Goal: Task Accomplishment & Management: Use online tool/utility

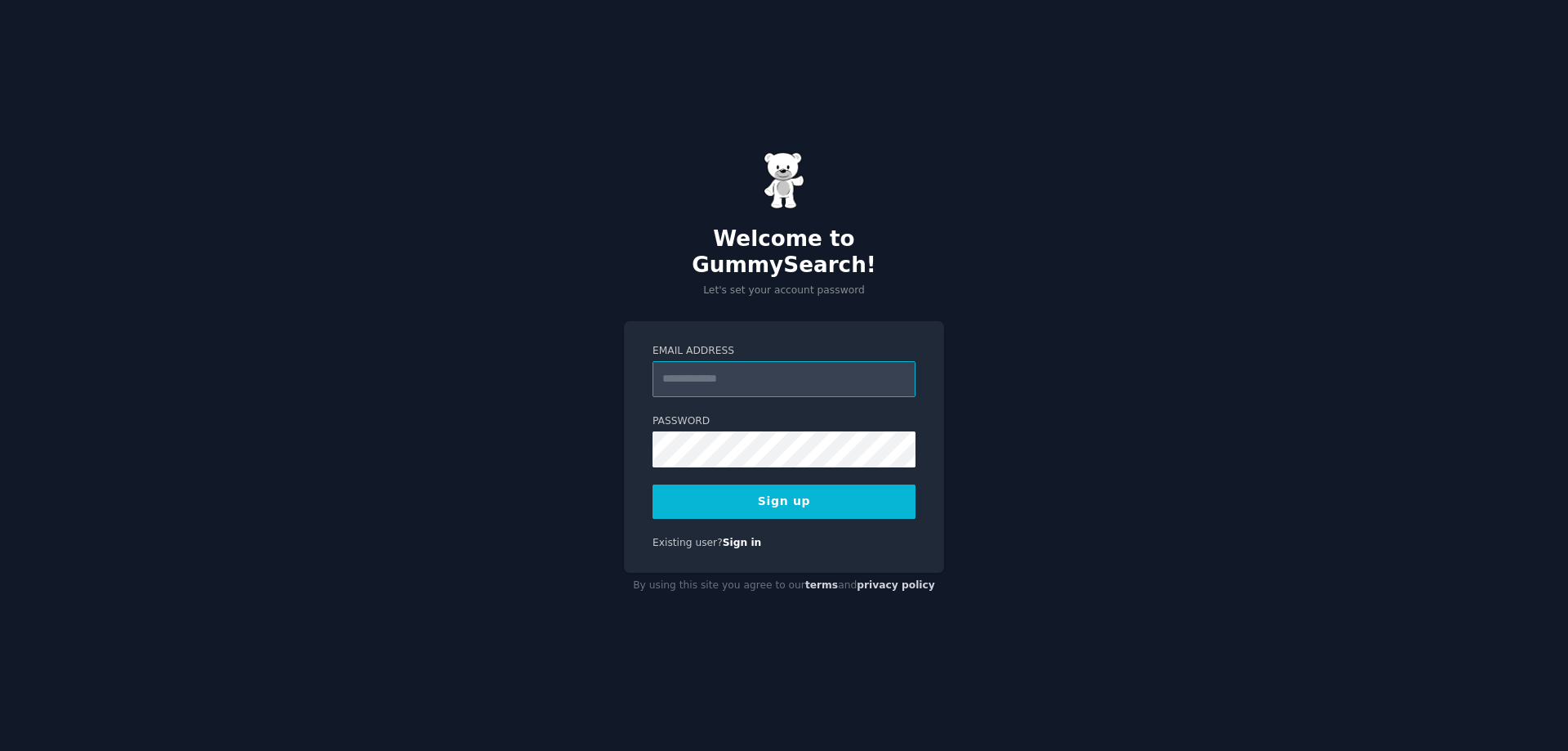
click at [733, 375] on input "Email Address" at bounding box center [784, 379] width 263 height 36
type input "**********"
click at [785, 492] on button "Sign up" at bounding box center [784, 502] width 263 height 34
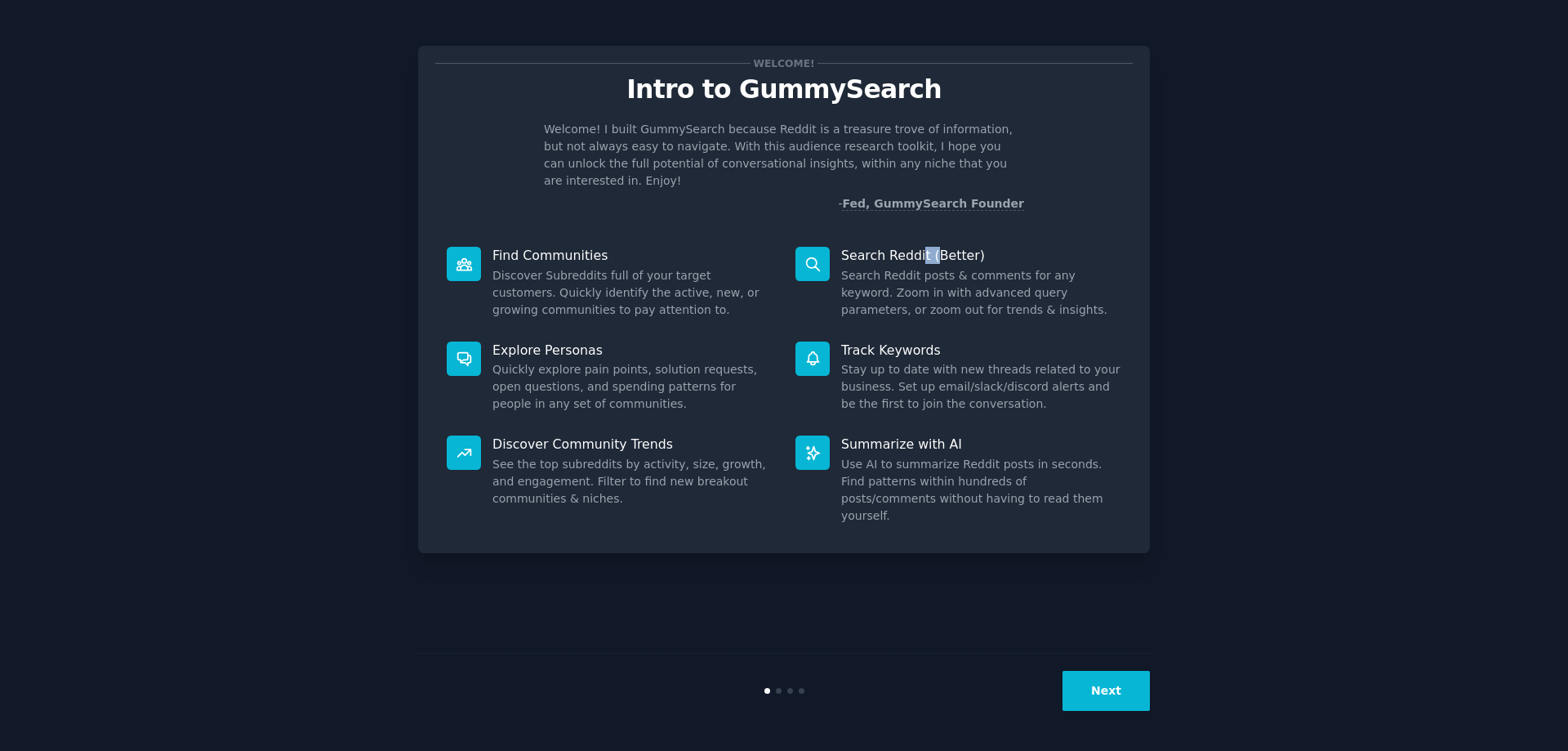
click at [938, 246] on p "Search Reddit (Better)" at bounding box center [981, 254] width 280 height 17
click at [931, 246] on p "Search Reddit (Better)" at bounding box center [981, 254] width 280 height 17
click at [808, 255] on icon at bounding box center [812, 263] width 17 height 17
click at [1103, 697] on button "Next" at bounding box center [1106, 690] width 88 height 40
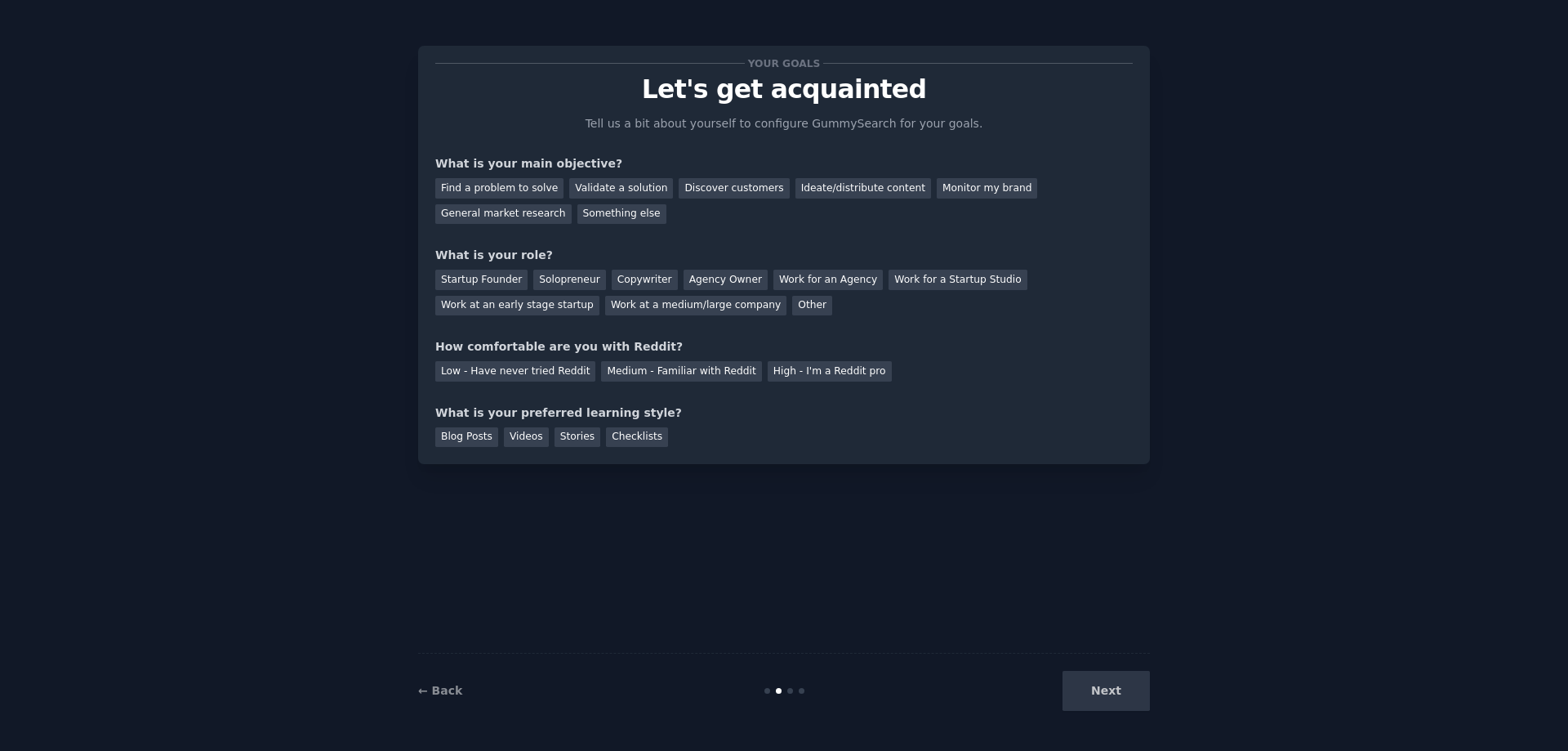
click at [1106, 693] on div "Next" at bounding box center [1027, 690] width 244 height 40
click at [577, 216] on div "Something else" at bounding box center [621, 214] width 89 height 20
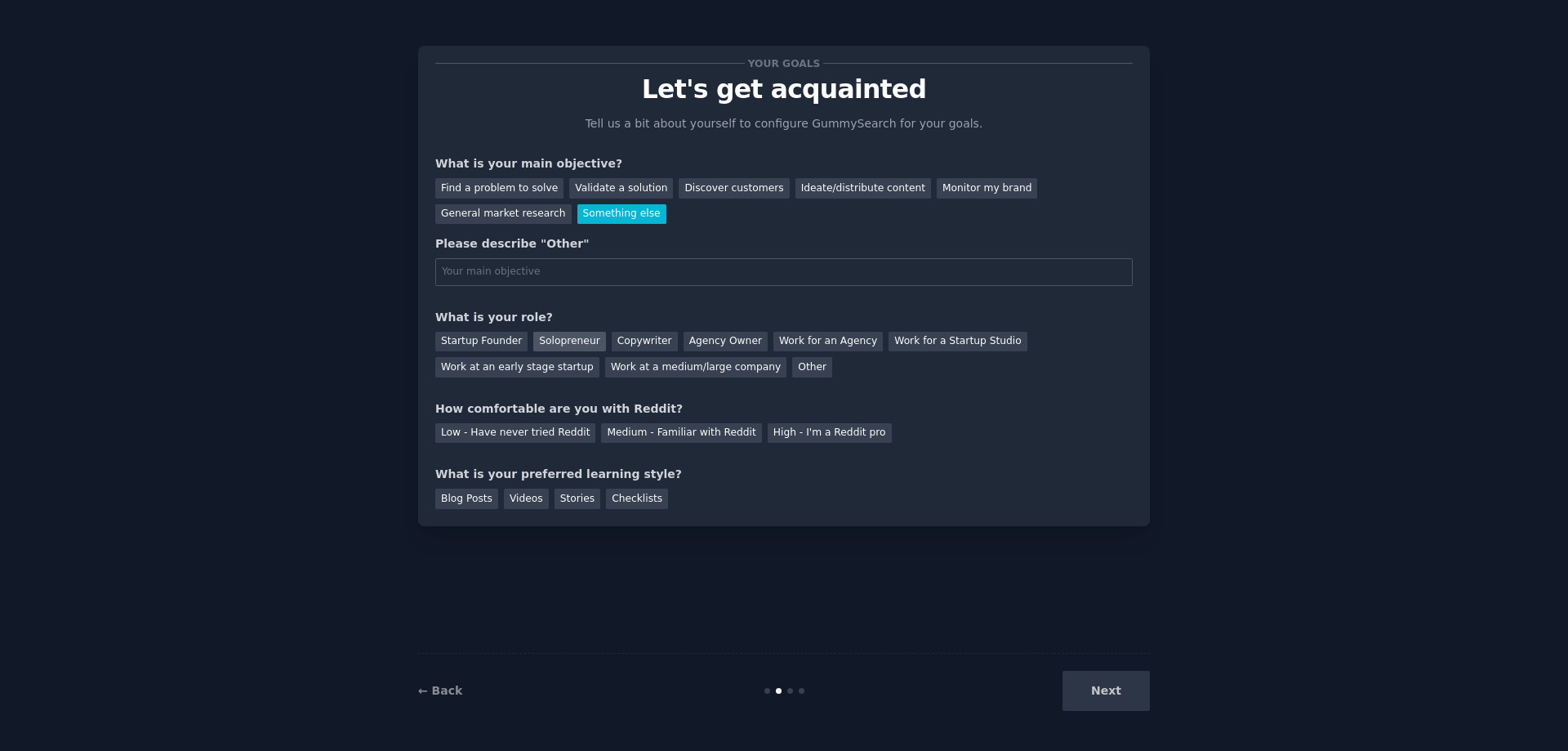
click at [567, 338] on div "Solopreneur" at bounding box center [569, 342] width 72 height 20
click at [650, 431] on div "Medium - Familiar with Reddit" at bounding box center [681, 433] width 160 height 20
click at [623, 504] on div "Checklists" at bounding box center [637, 499] width 62 height 20
click at [1127, 697] on div "Next" at bounding box center [1027, 690] width 244 height 40
click at [1106, 693] on div "Next" at bounding box center [1027, 690] width 244 height 40
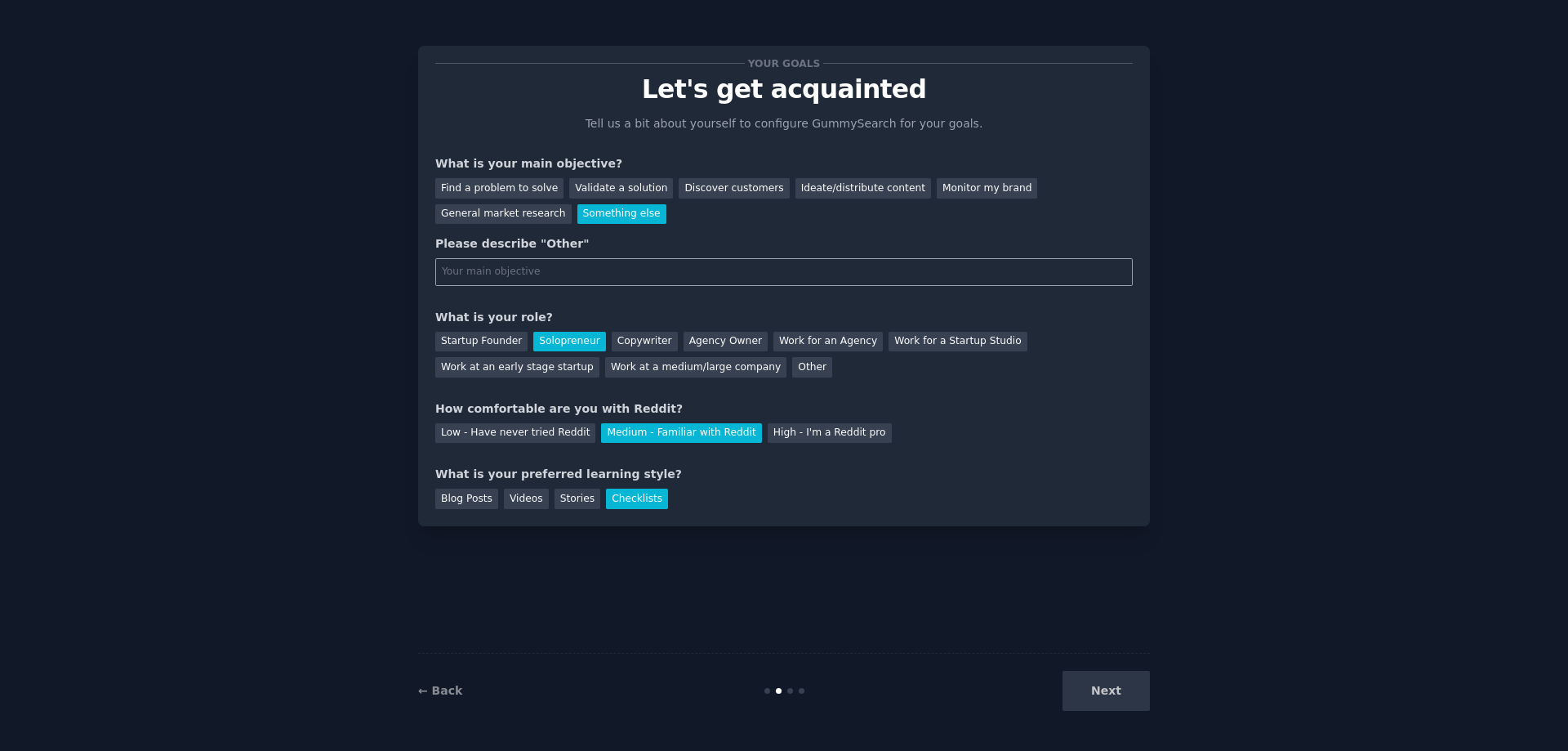
click at [543, 270] on input "text" at bounding box center [784, 272] width 697 height 28
click at [544, 269] on input "text" at bounding box center [784, 272] width 697 height 28
click at [485, 190] on div "Find a problem to solve" at bounding box center [499, 188] width 129 height 20
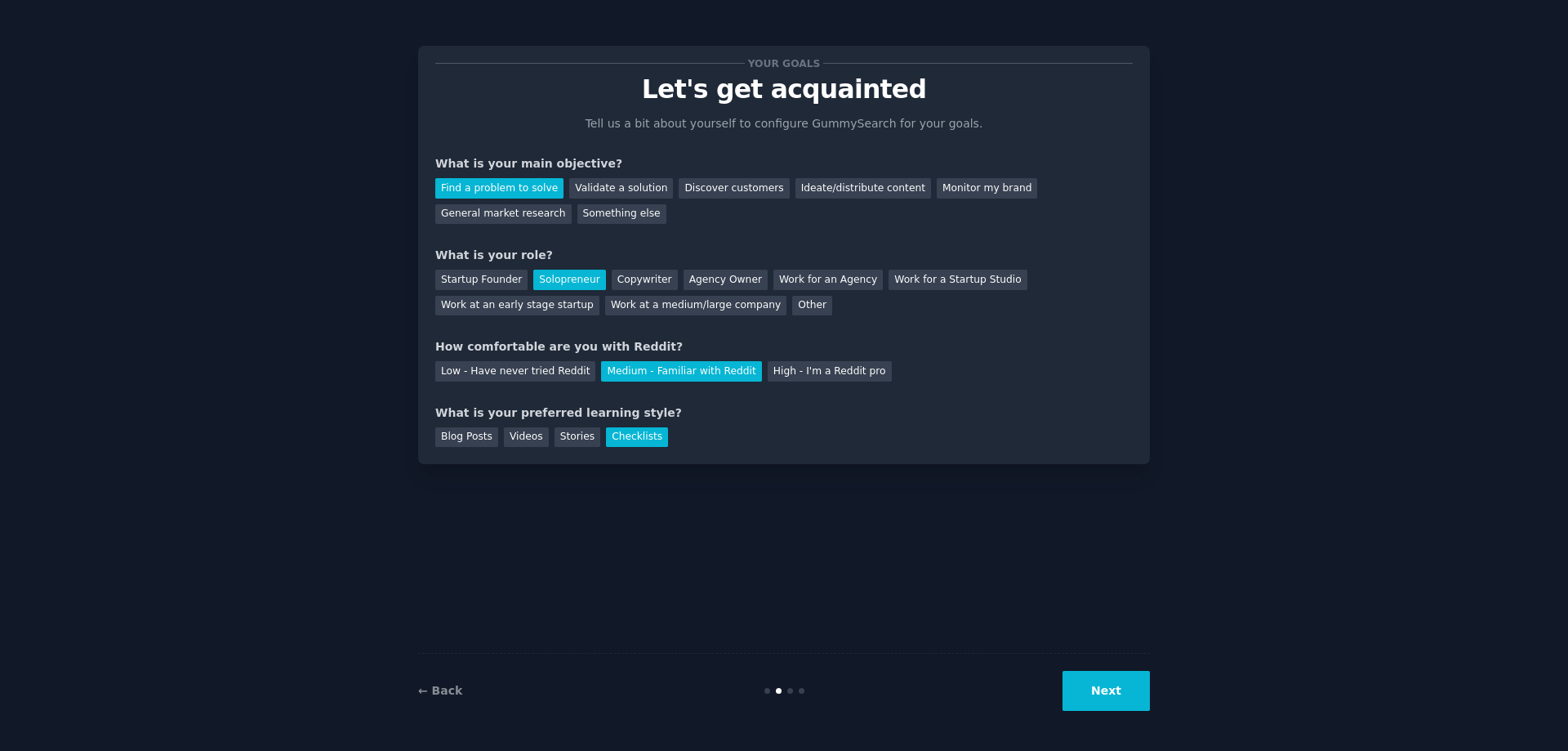
click at [1083, 678] on button "Next" at bounding box center [1106, 690] width 88 height 40
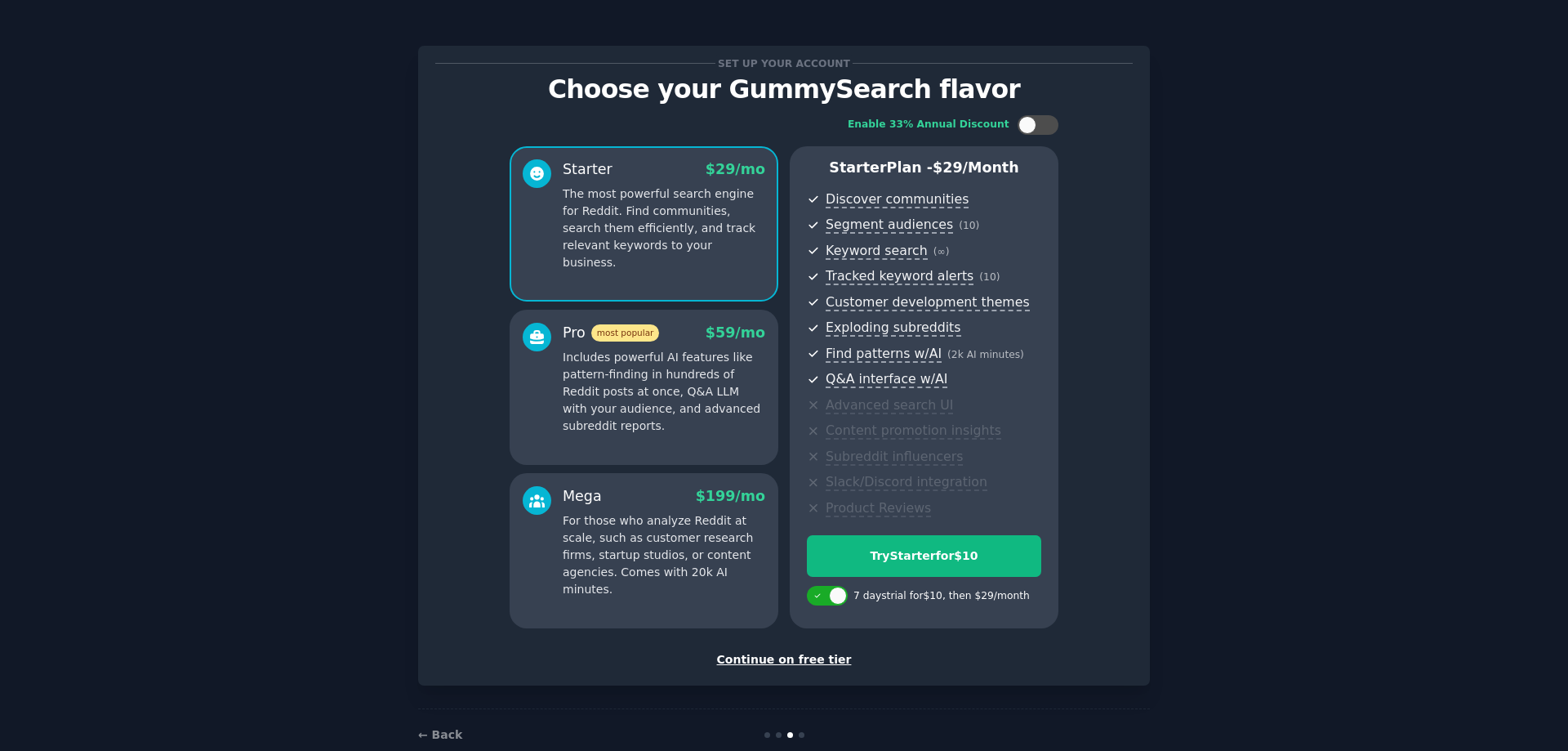
click at [800, 658] on div "Continue on free tier" at bounding box center [784, 659] width 697 height 17
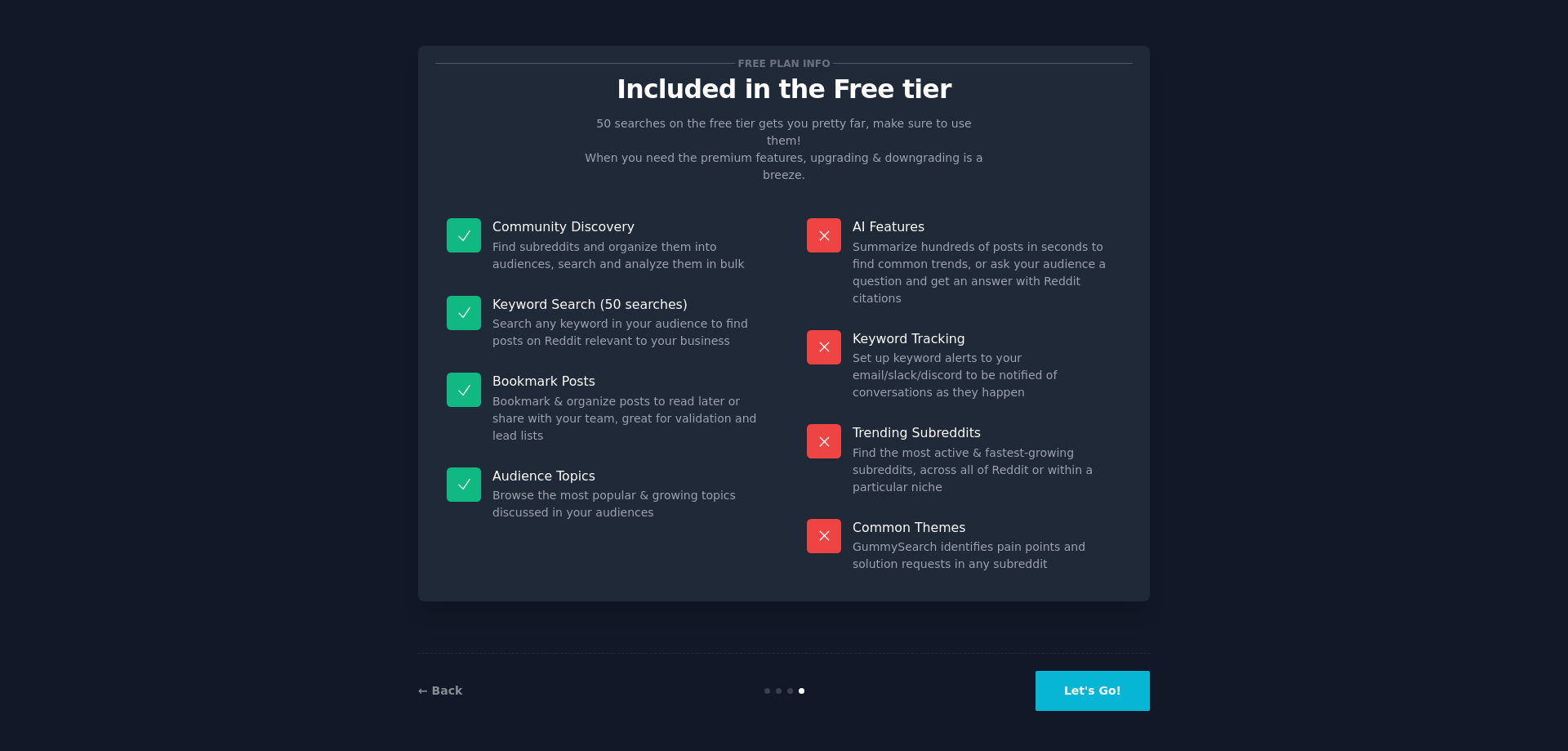
click at [1117, 706] on button "Let's Go!" at bounding box center [1093, 690] width 115 height 40
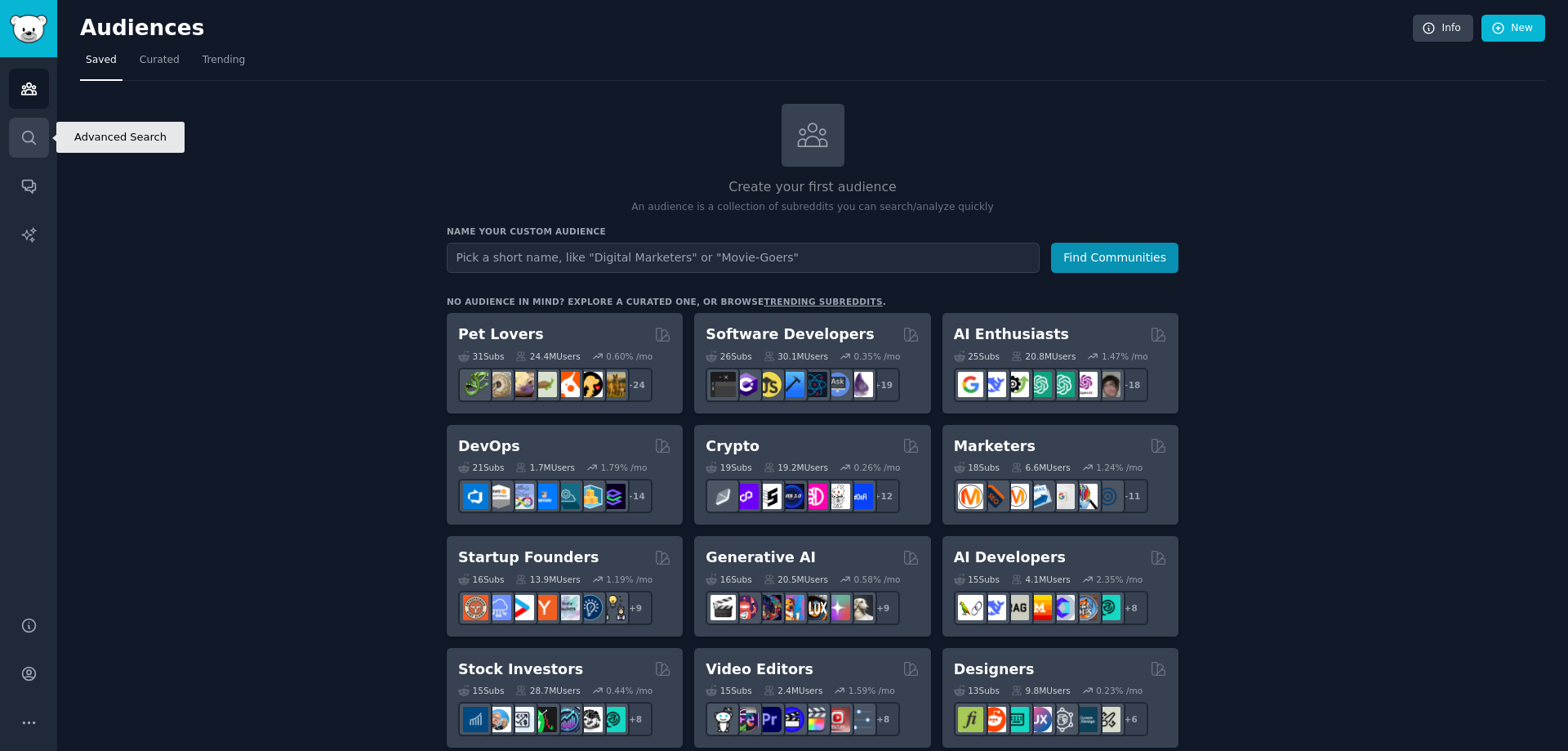
click at [25, 131] on icon "Sidebar" at bounding box center [28, 137] width 13 height 13
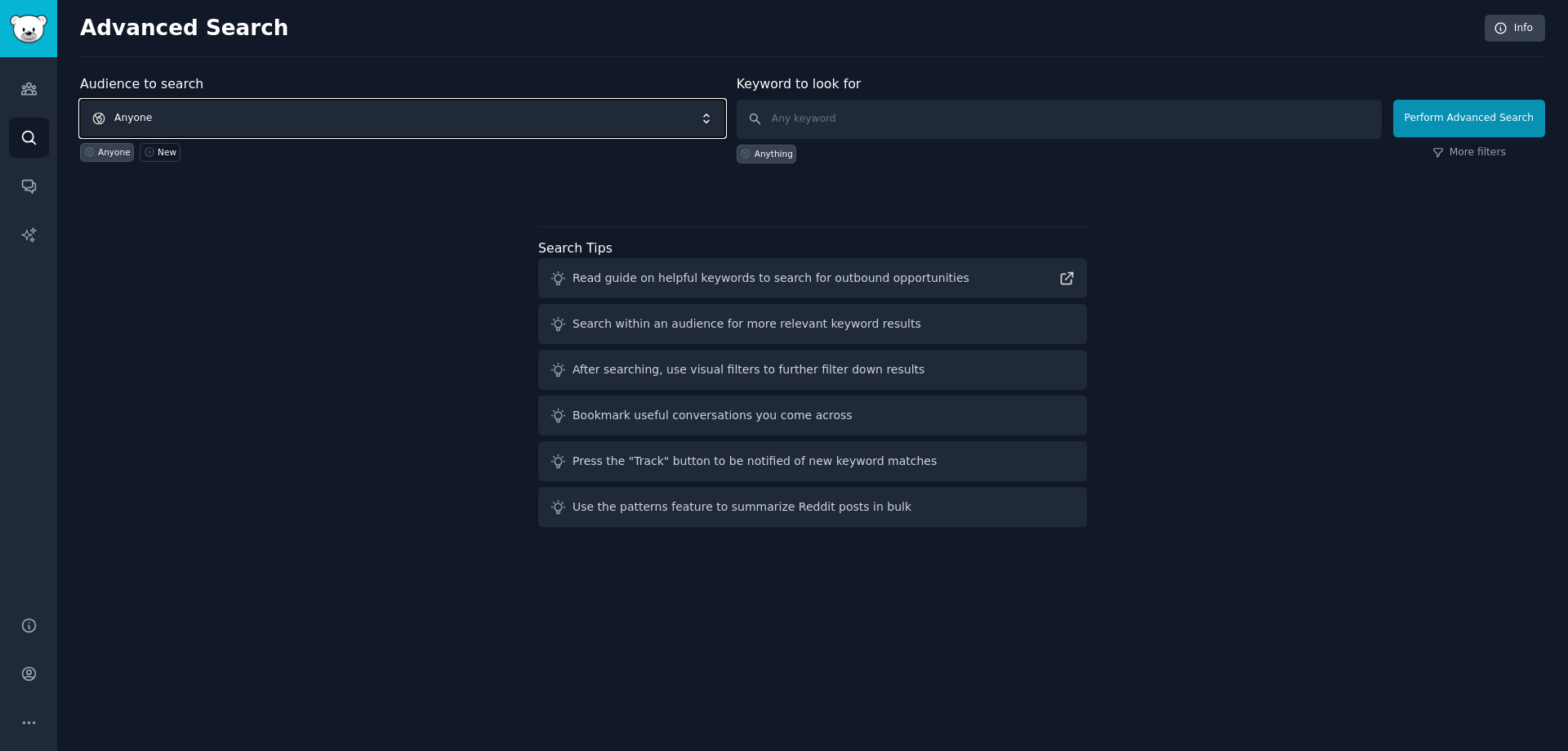
click at [228, 121] on span "Anyone" at bounding box center [402, 119] width 645 height 38
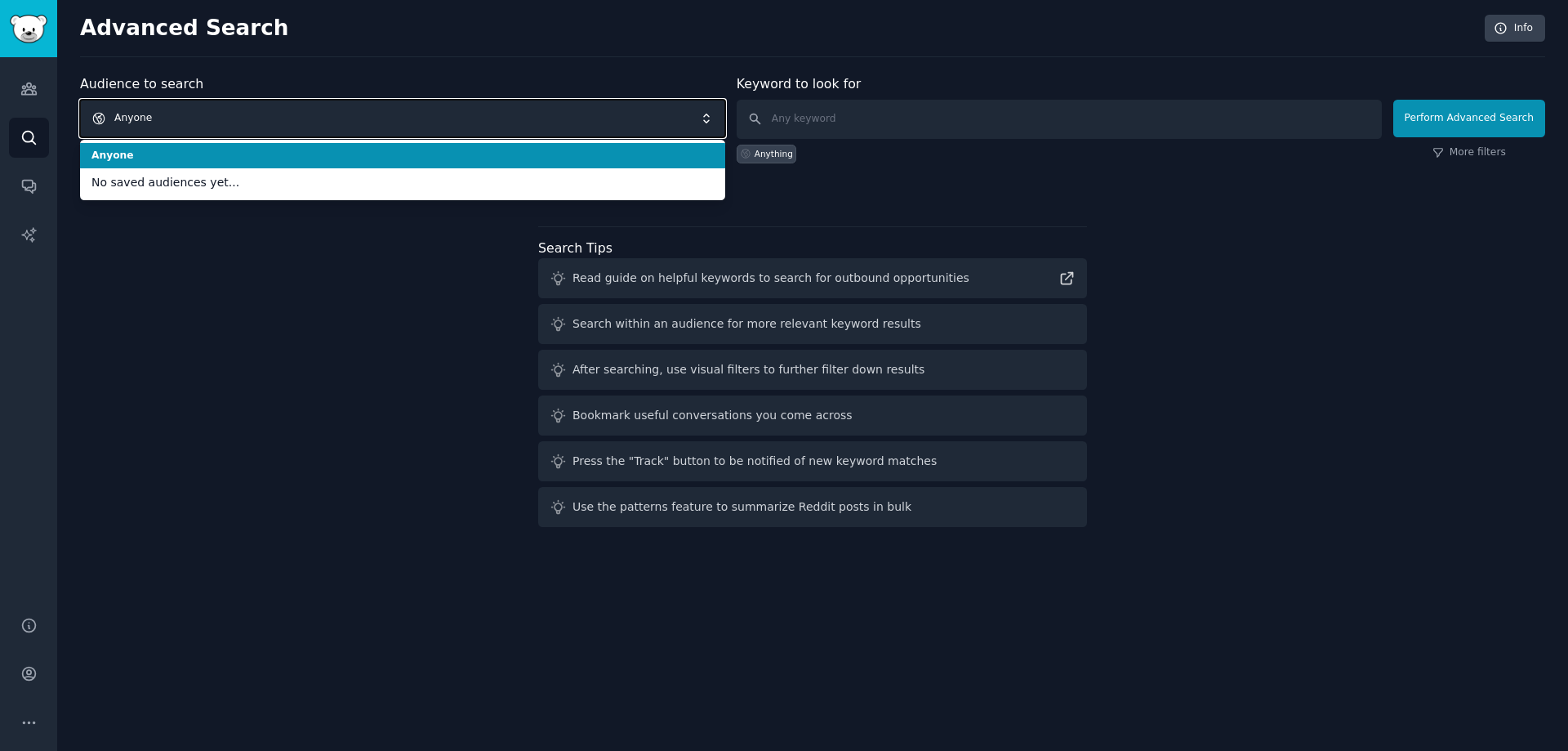
click at [228, 121] on span "Anyone" at bounding box center [402, 119] width 645 height 38
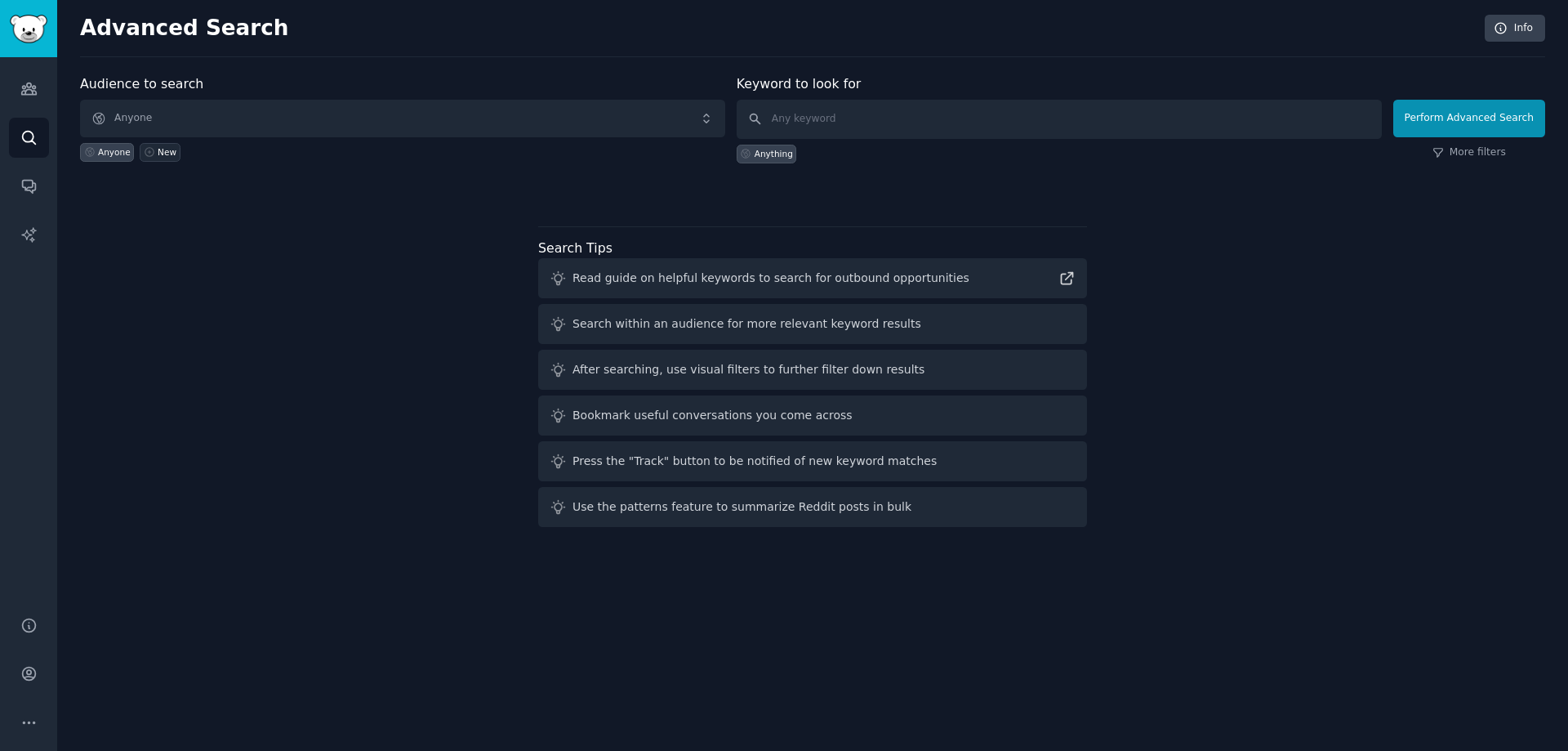
click at [157, 154] on div "New" at bounding box center [166, 152] width 19 height 11
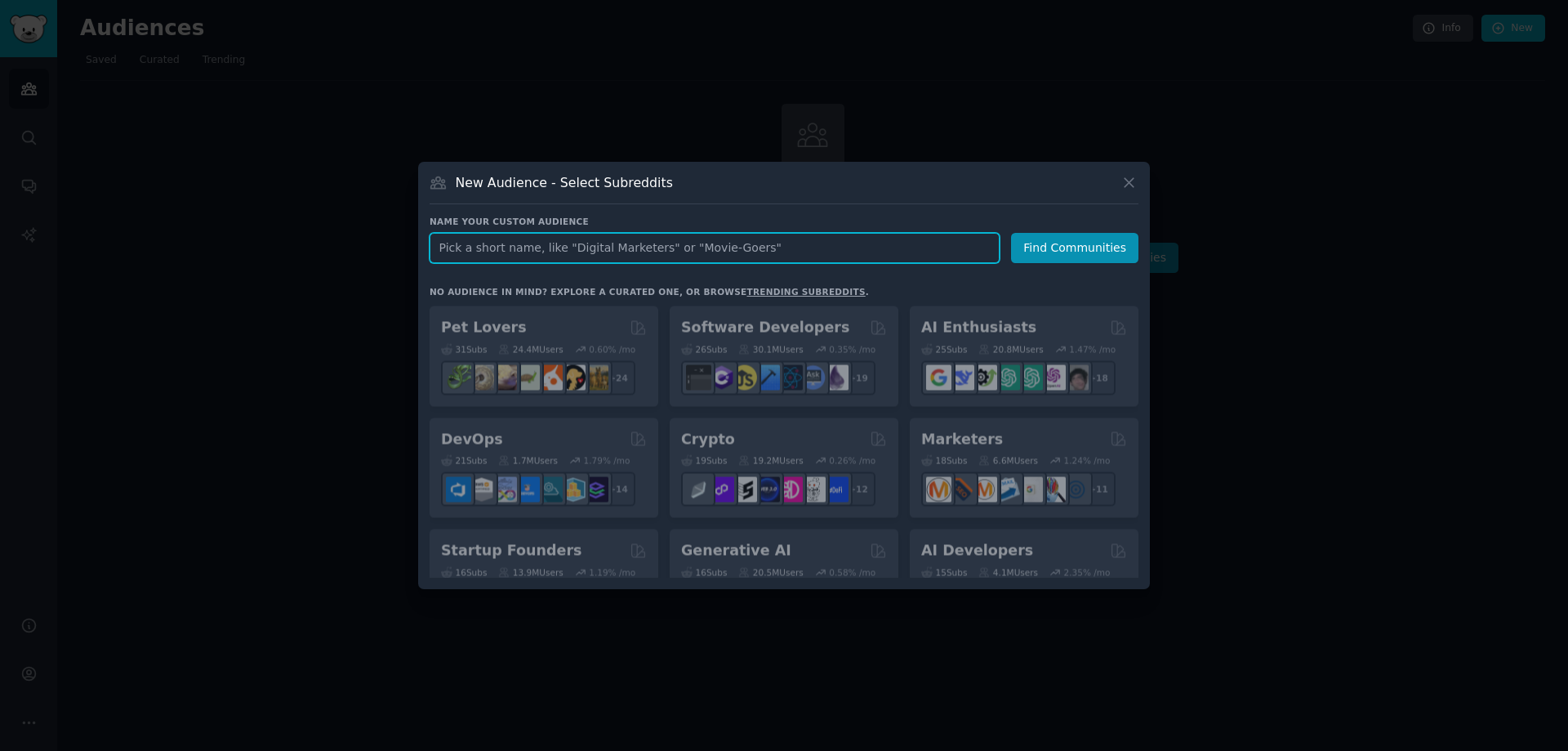
click at [579, 241] on input "text" at bounding box center [715, 247] width 570 height 30
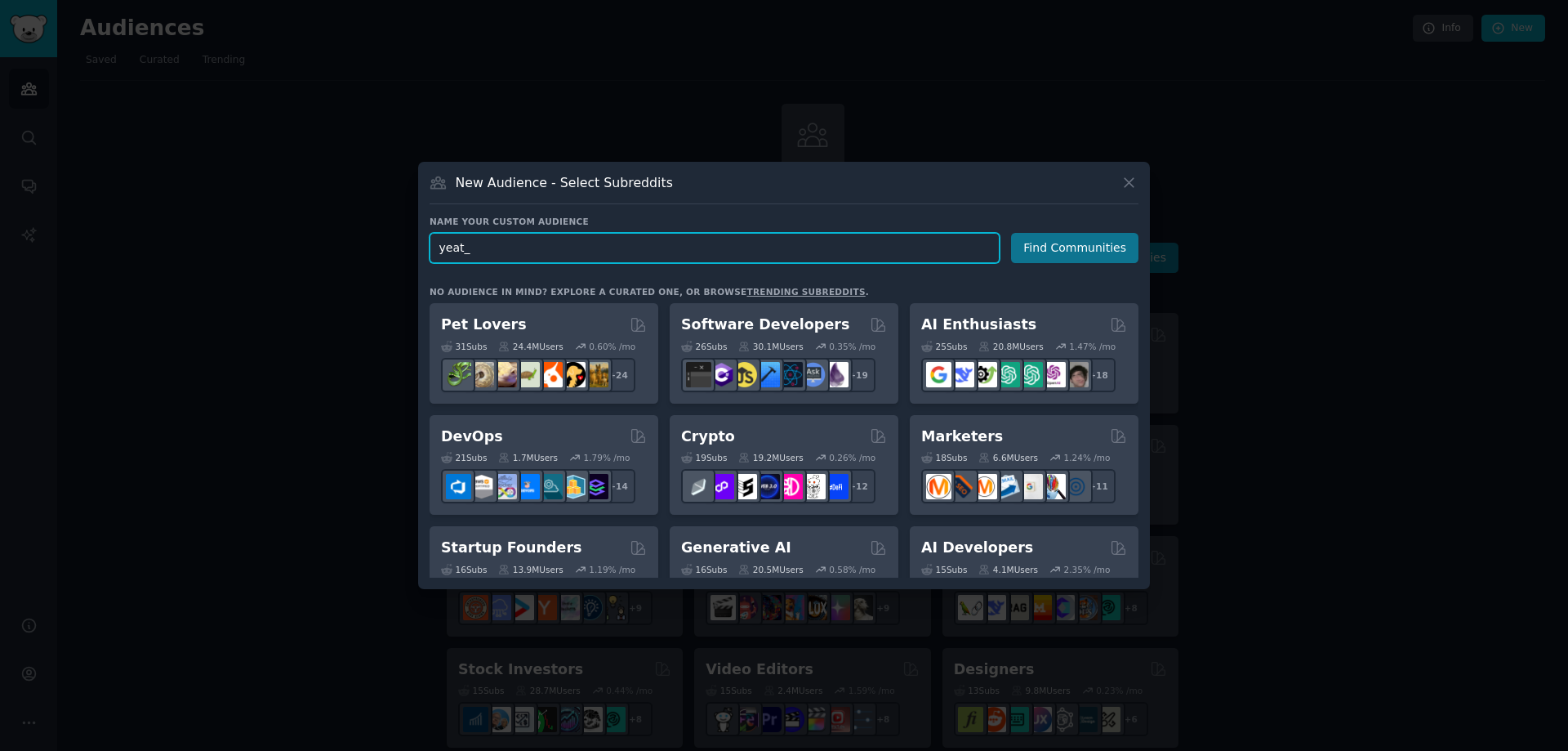
type input "yeat_"
click at [1054, 248] on button "Find Communities" at bounding box center [1075, 247] width 128 height 30
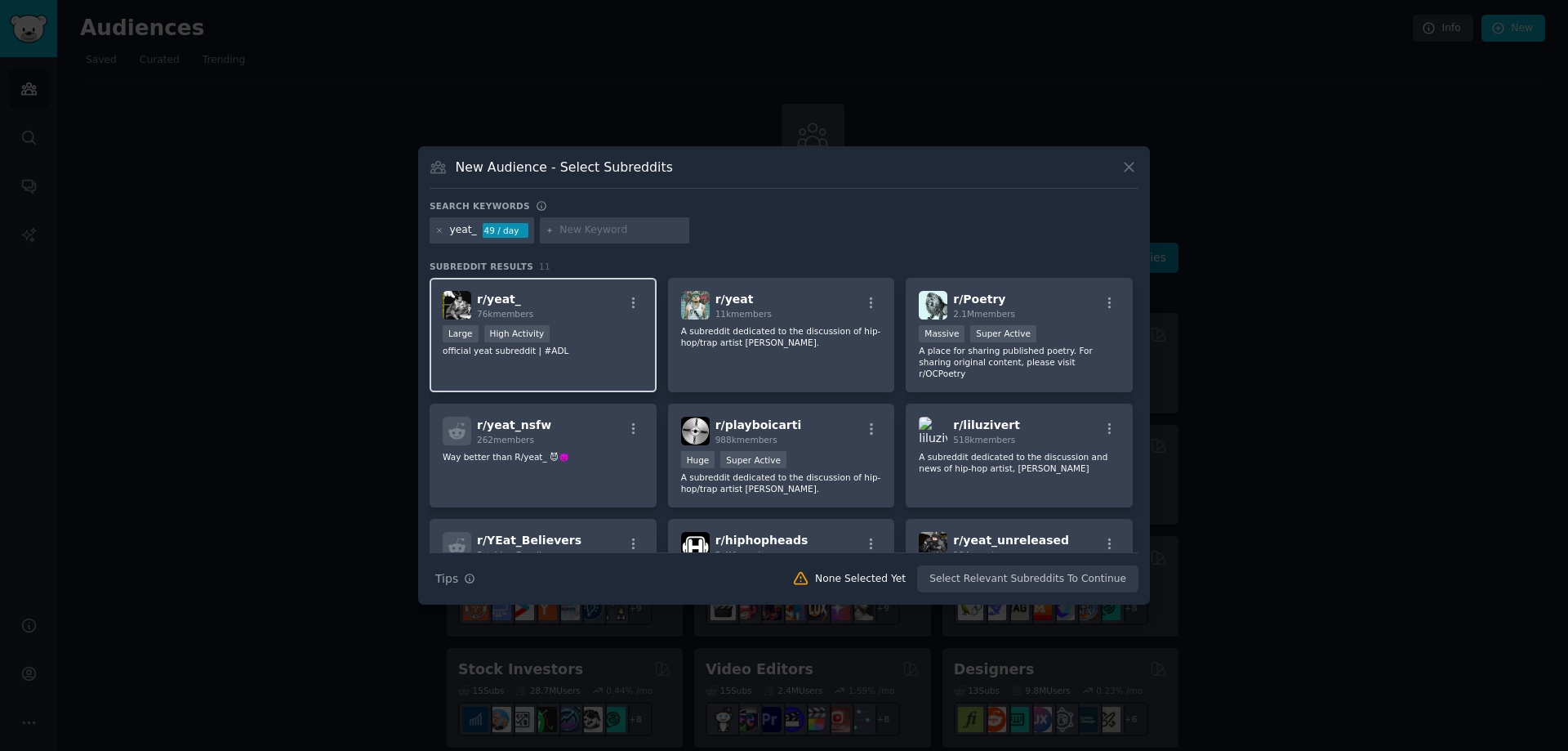
click at [571, 302] on div "r/ yeat_ 76k members" at bounding box center [542, 305] width 200 height 29
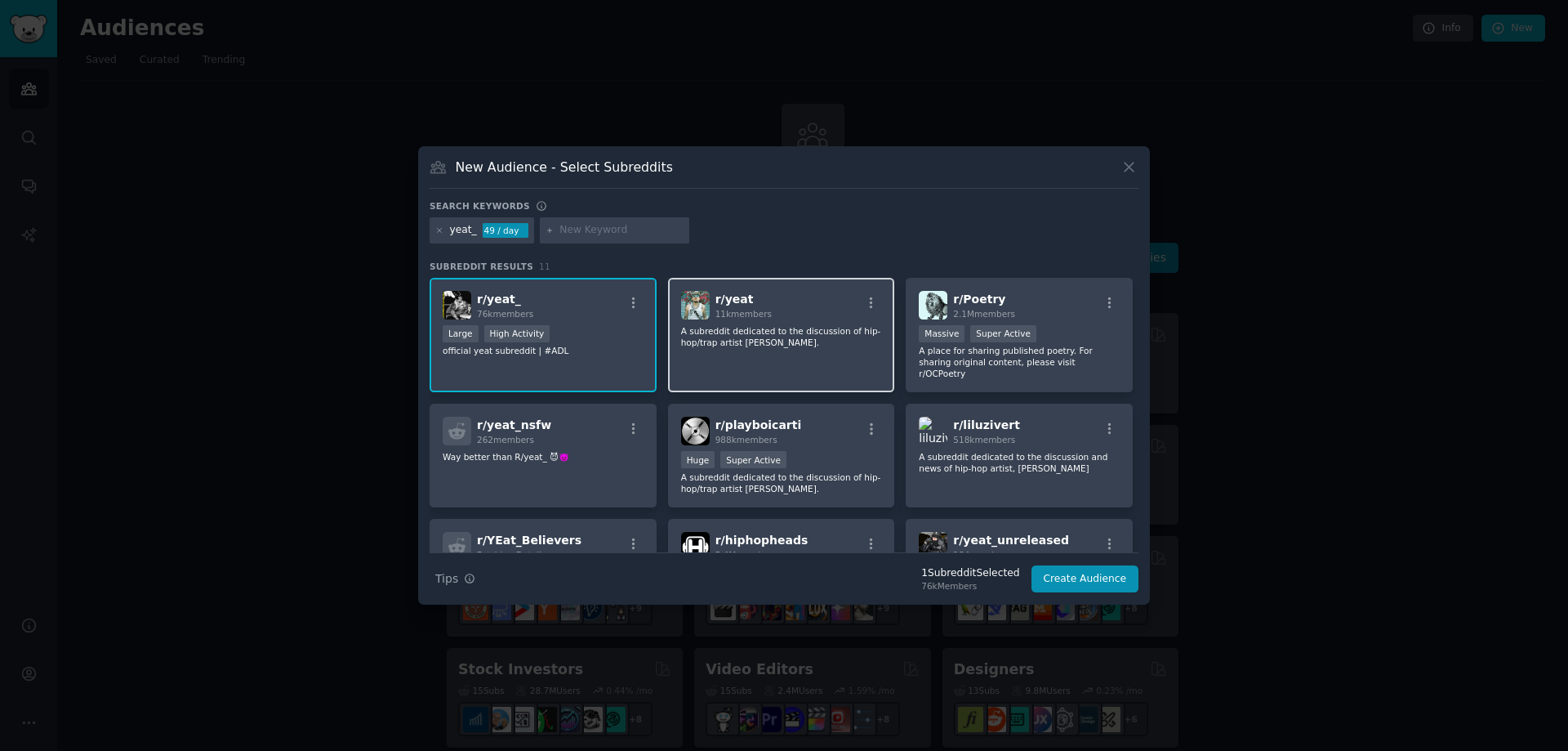
click at [781, 327] on p "A subreddit dedicated to the discussion of hip-hop/trap artist Yeat." at bounding box center [781, 336] width 200 height 23
click at [1107, 580] on button "Create Audience" at bounding box center [1086, 579] width 108 height 28
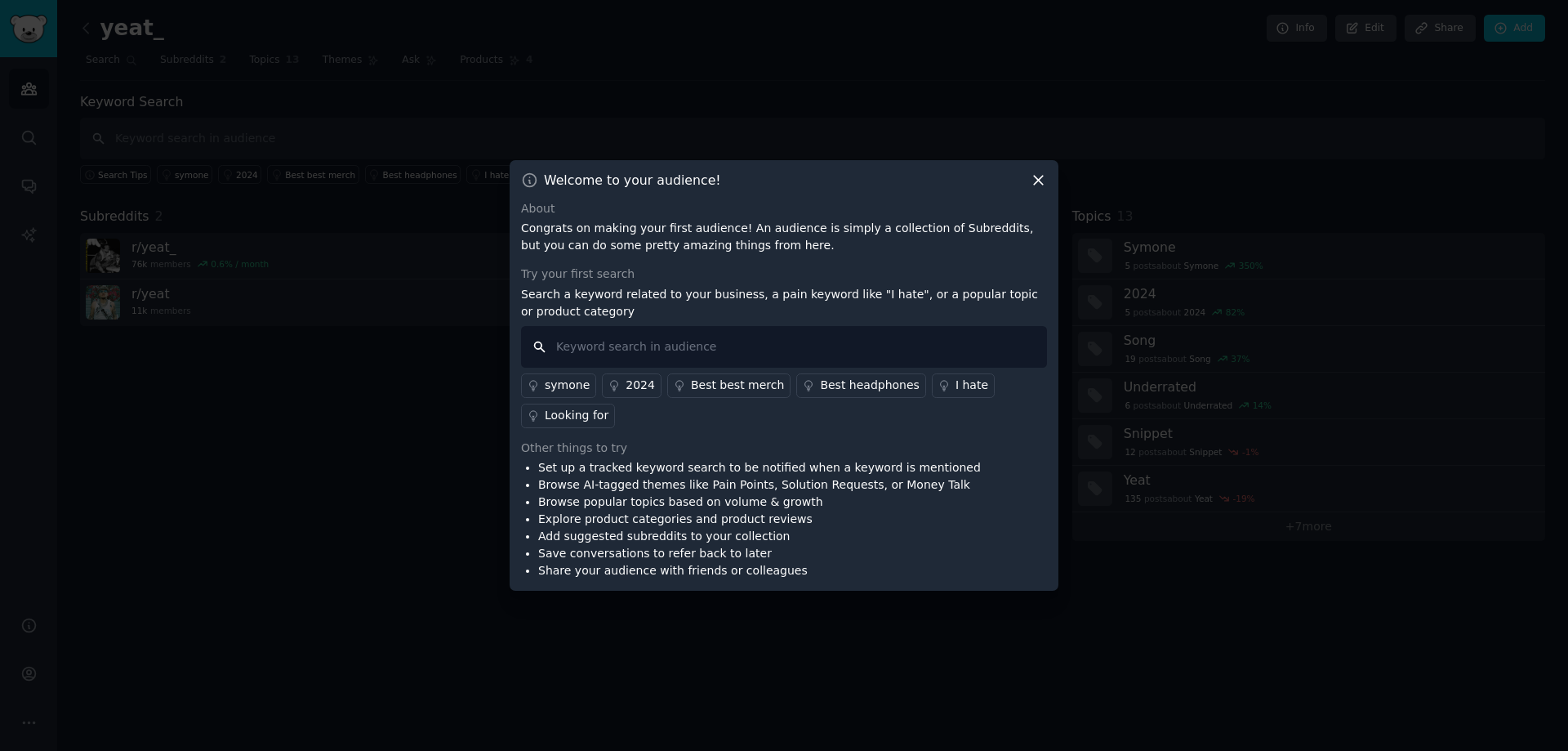
click at [627, 348] on input "text" at bounding box center [784, 347] width 525 height 42
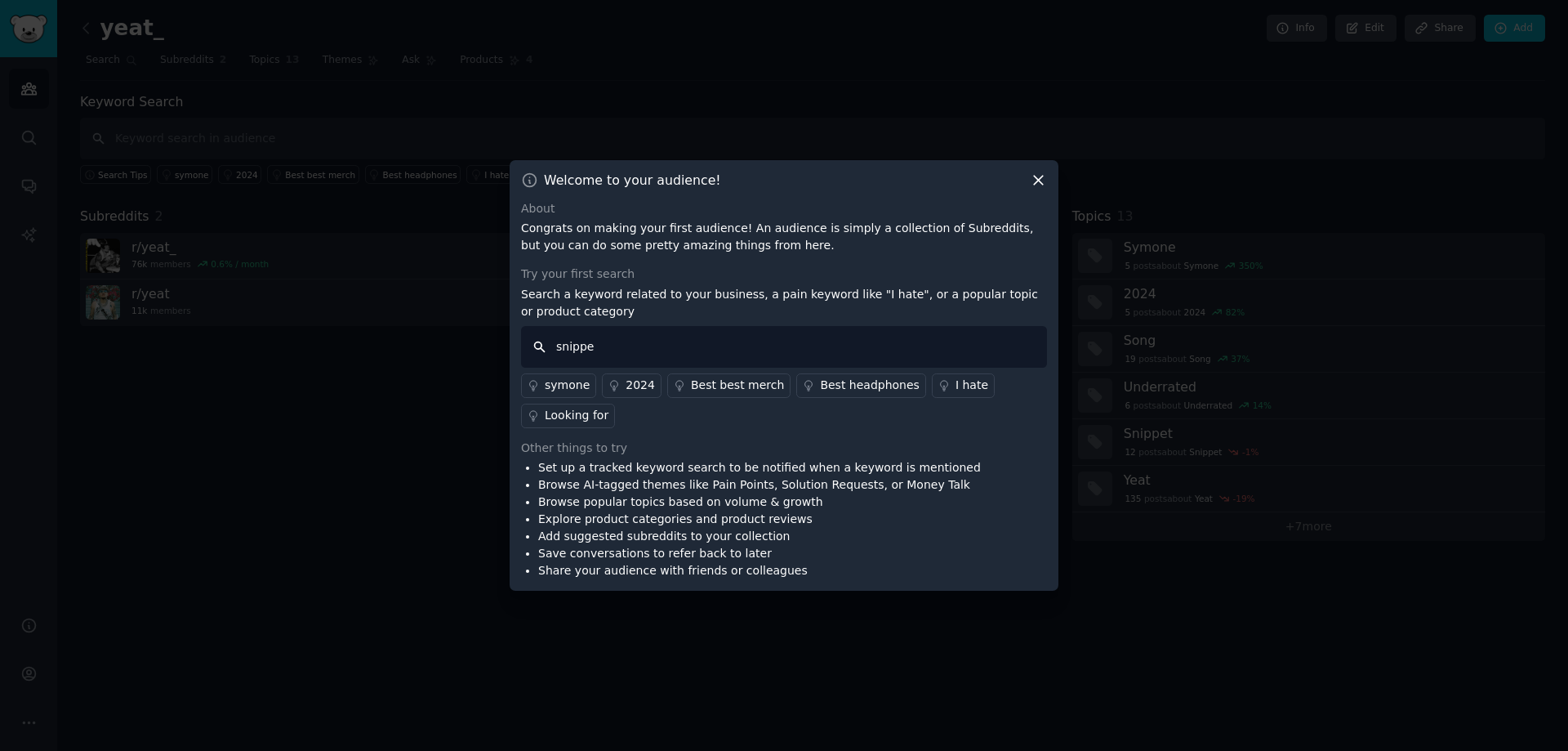
type input "snippet"
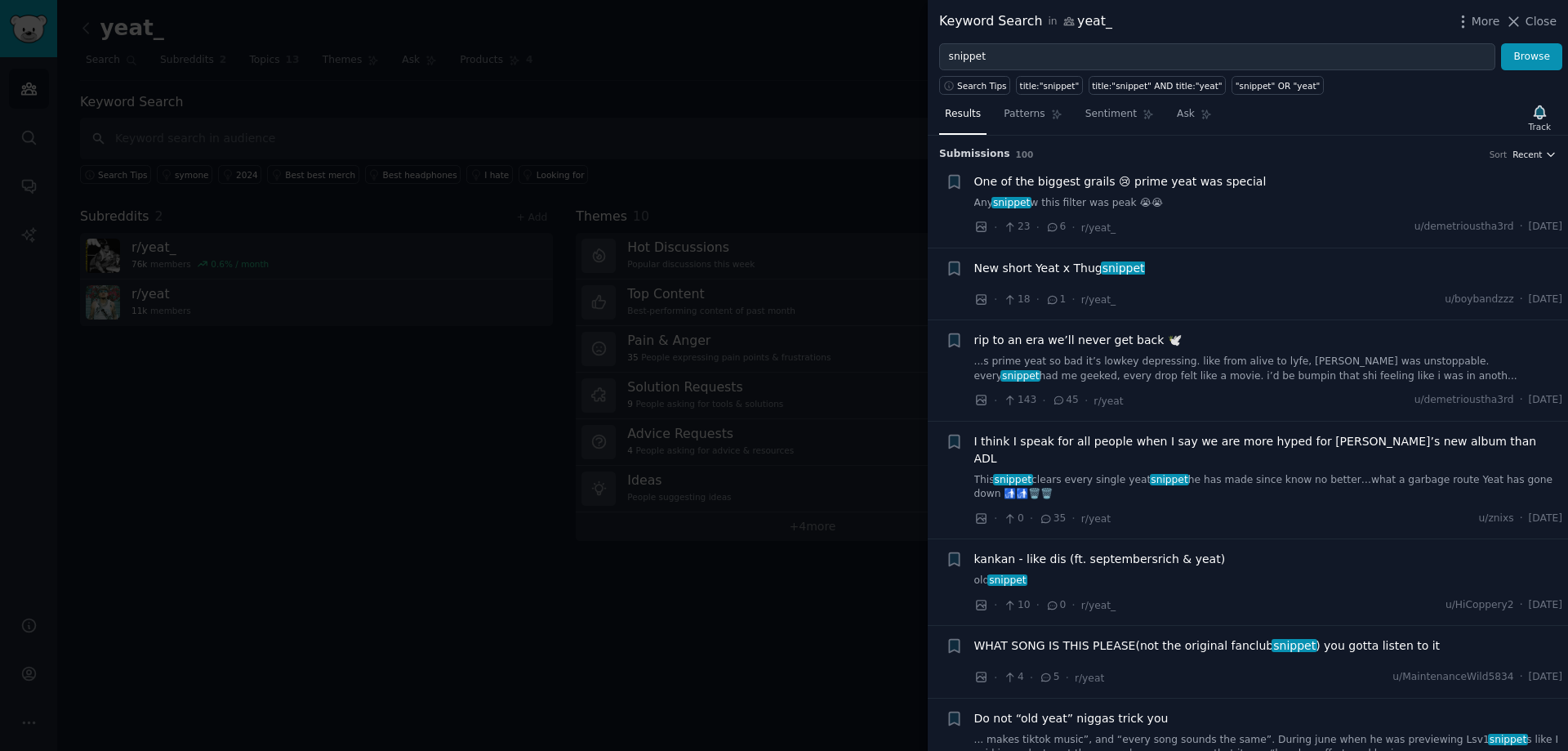
click at [1530, 158] on span "Recent" at bounding box center [1526, 154] width 29 height 11
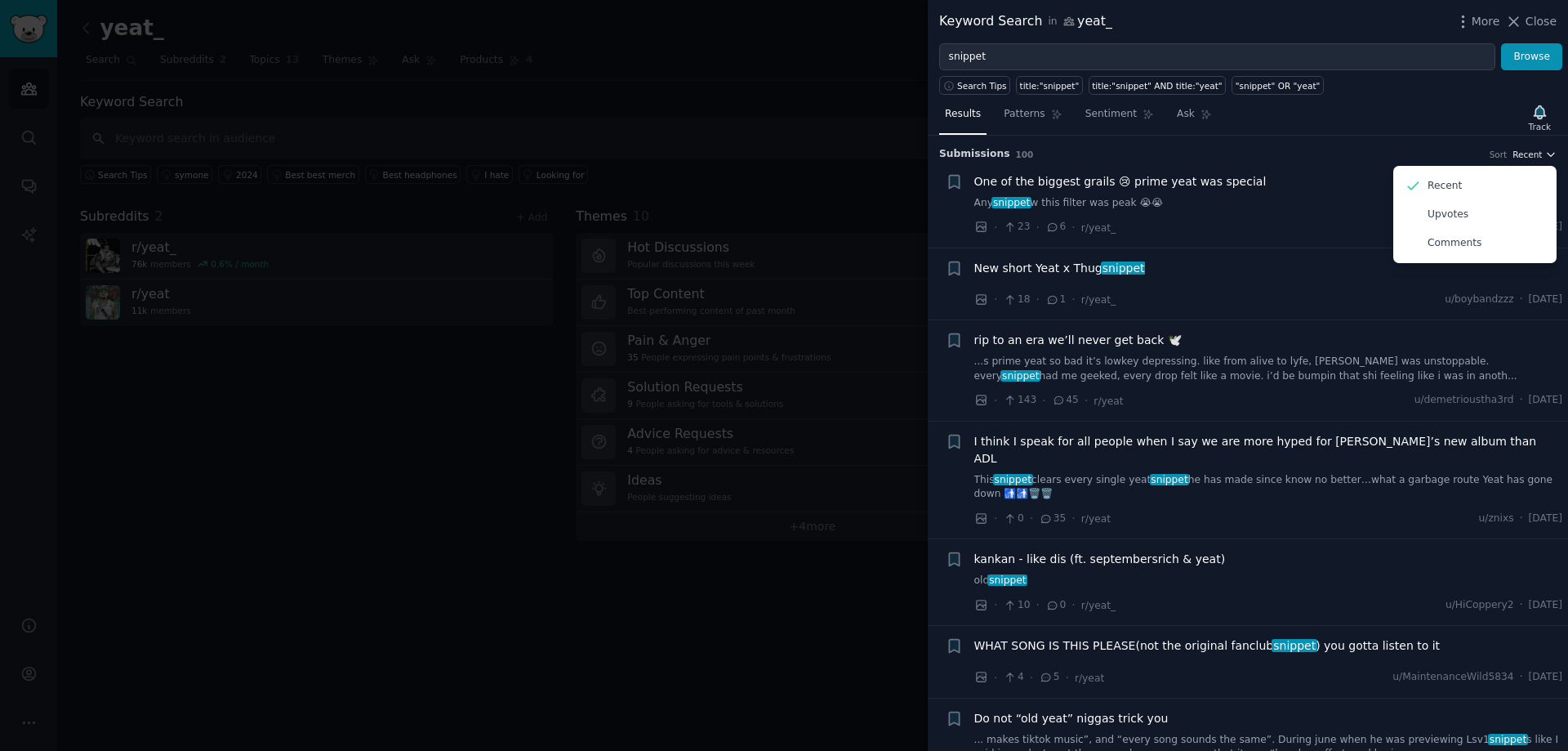
click at [1537, 151] on span "Recent" at bounding box center [1526, 154] width 29 height 11
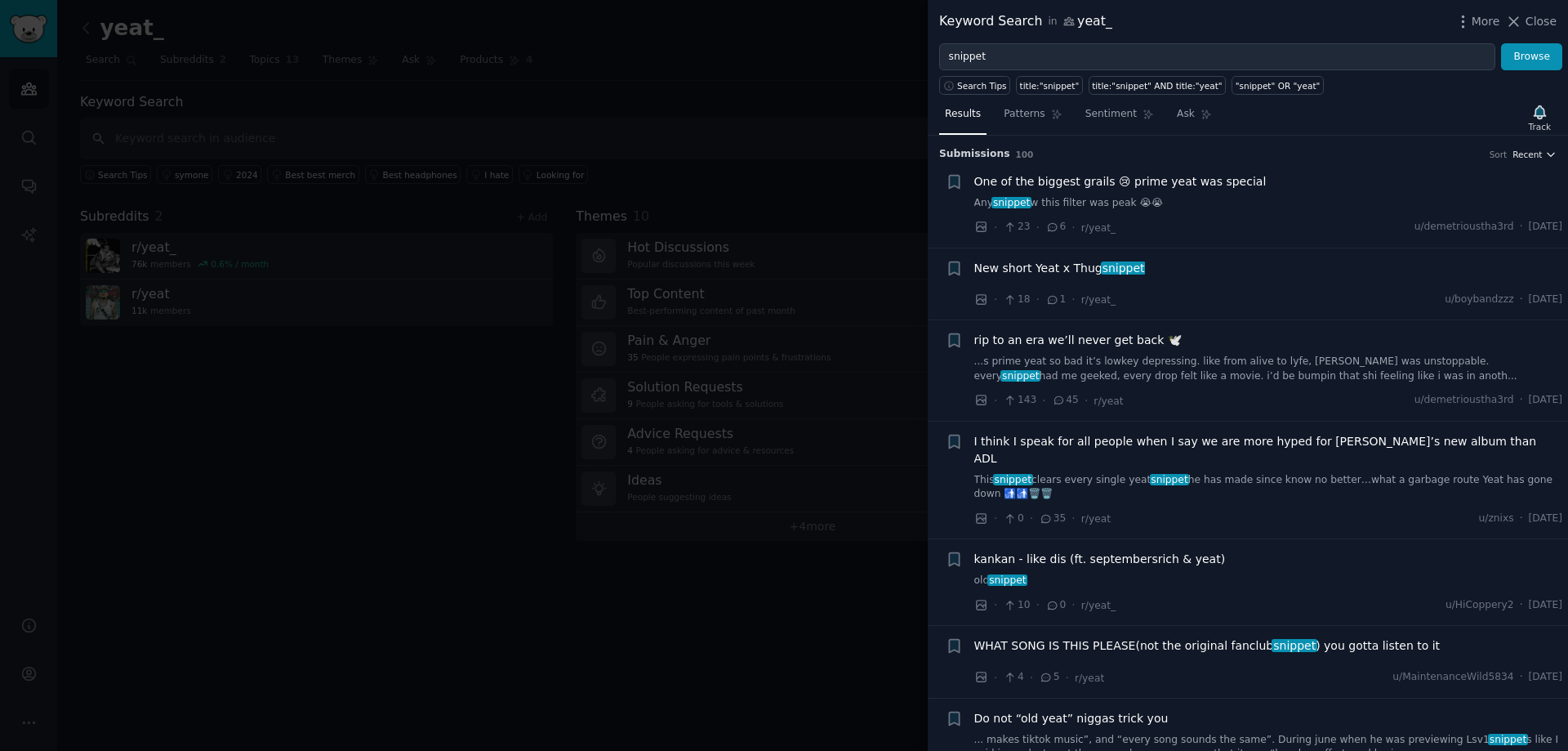
click at [1537, 151] on span "Recent" at bounding box center [1526, 154] width 29 height 11
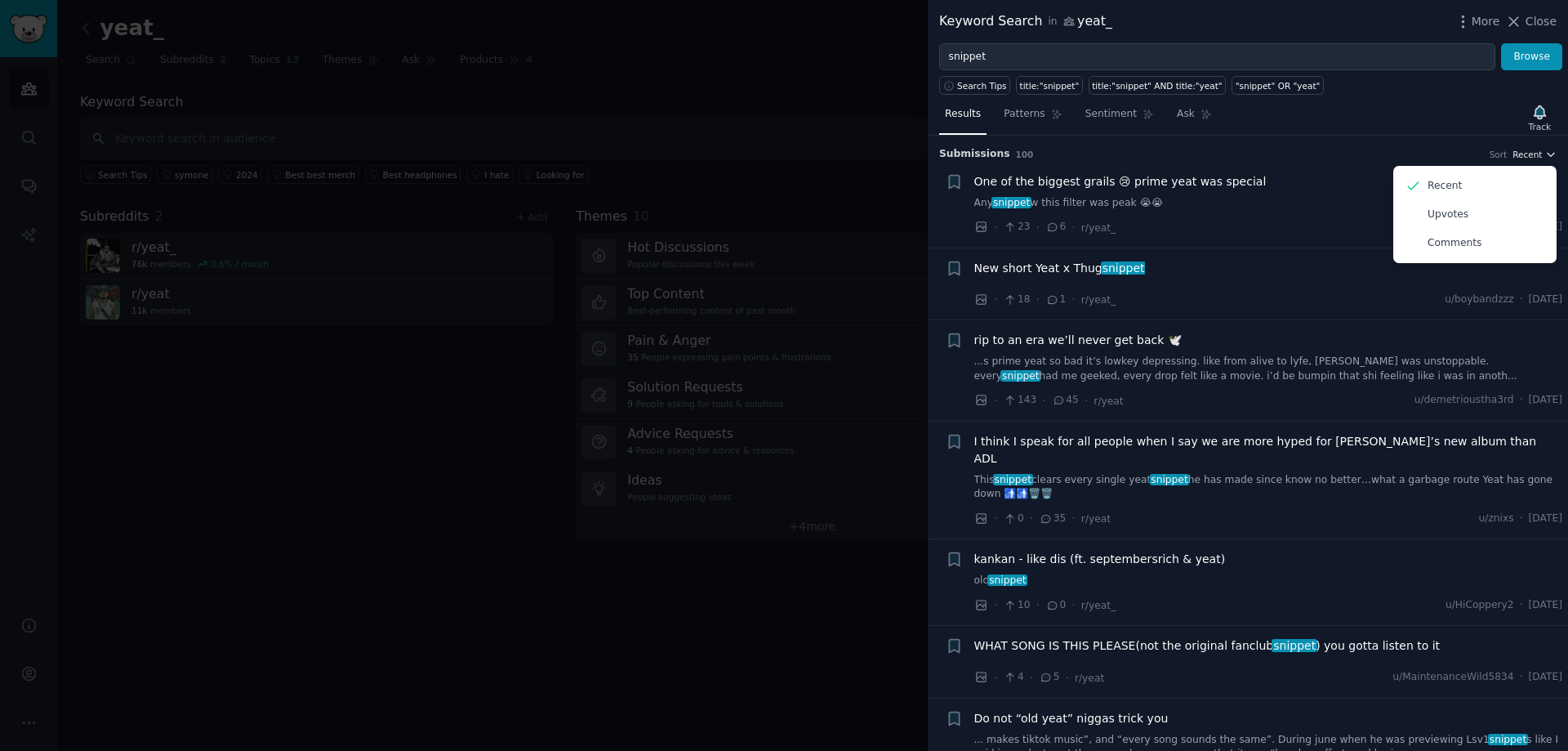
click at [1537, 151] on span "Recent" at bounding box center [1526, 154] width 29 height 11
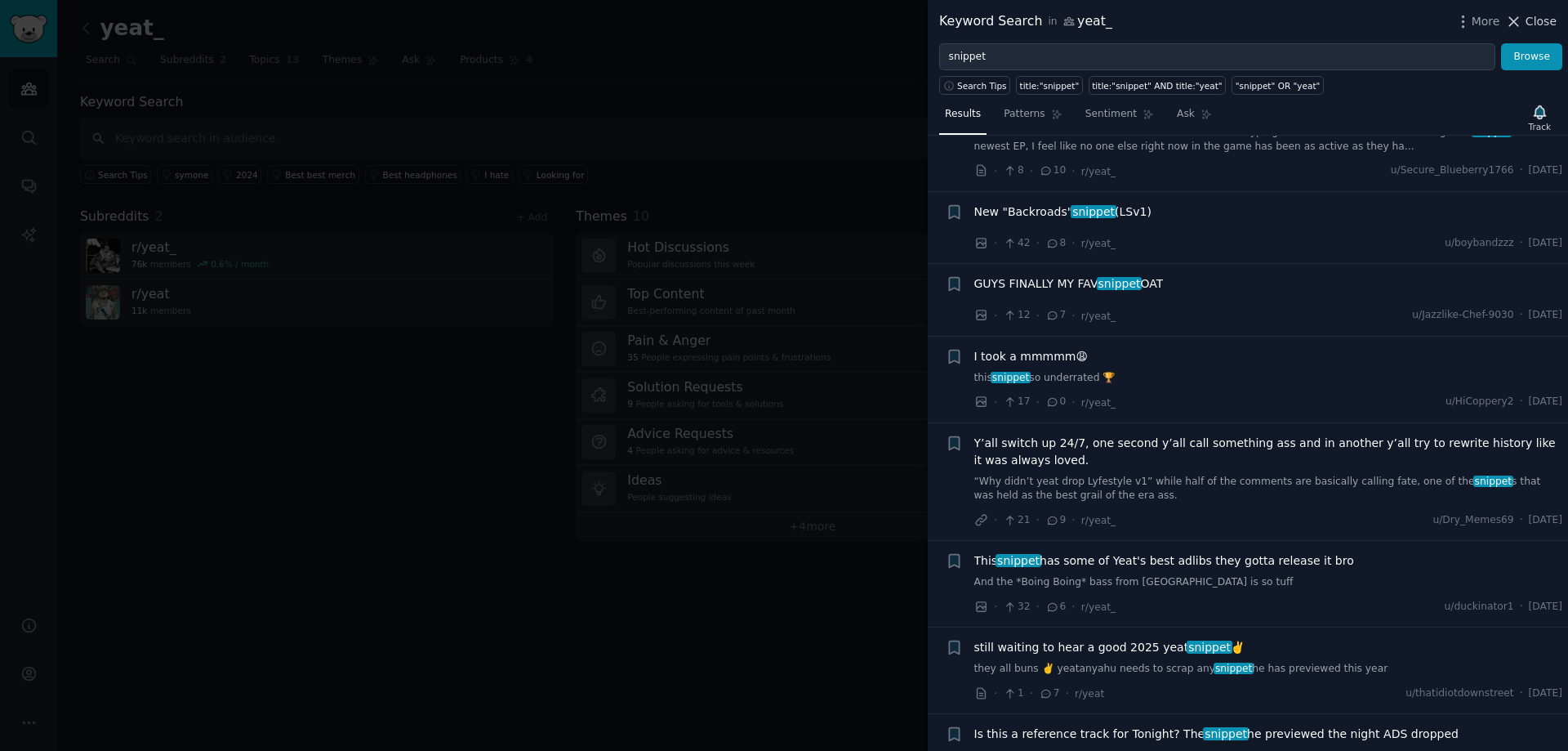
scroll to position [910, 0]
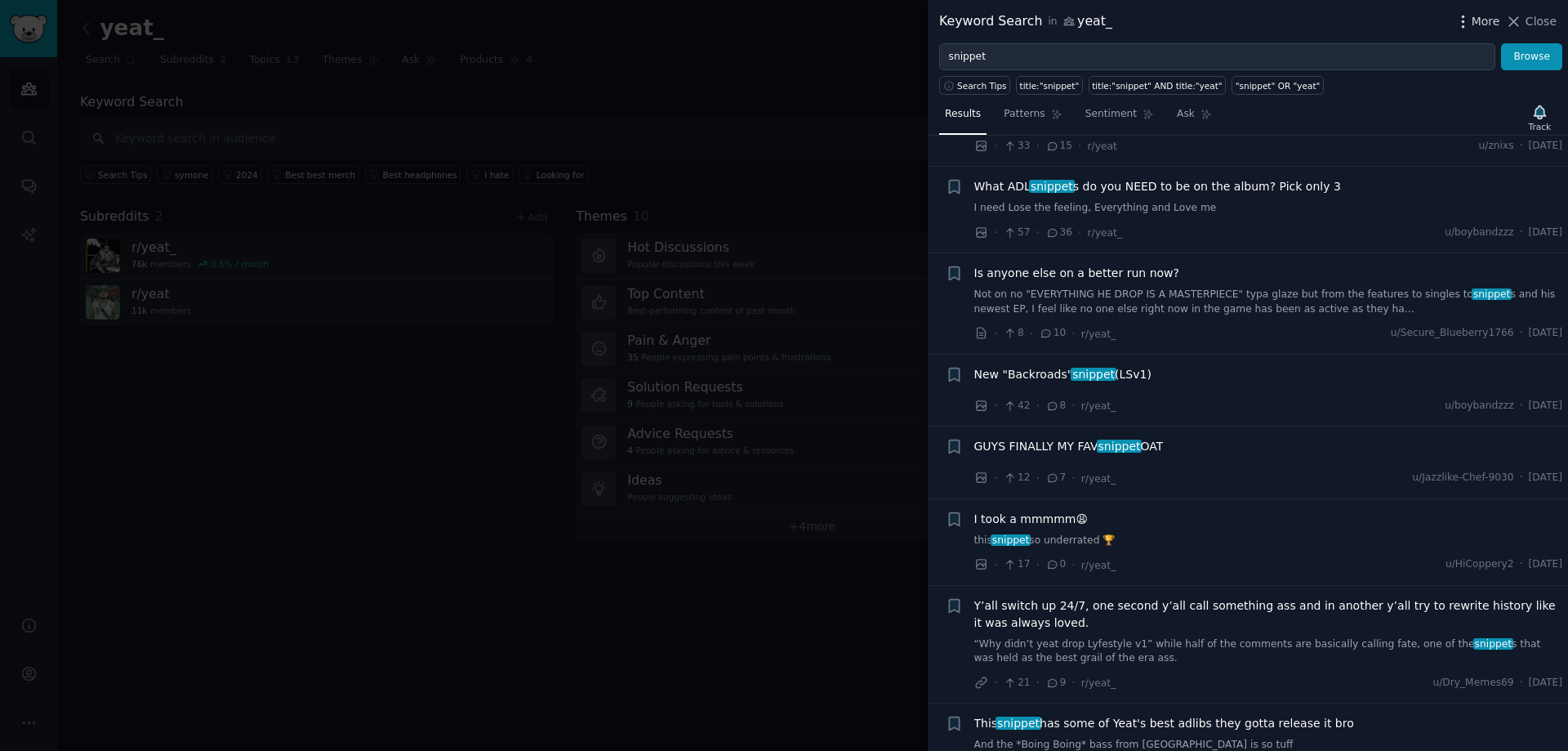
click at [1484, 16] on span "More" at bounding box center [1485, 21] width 29 height 17
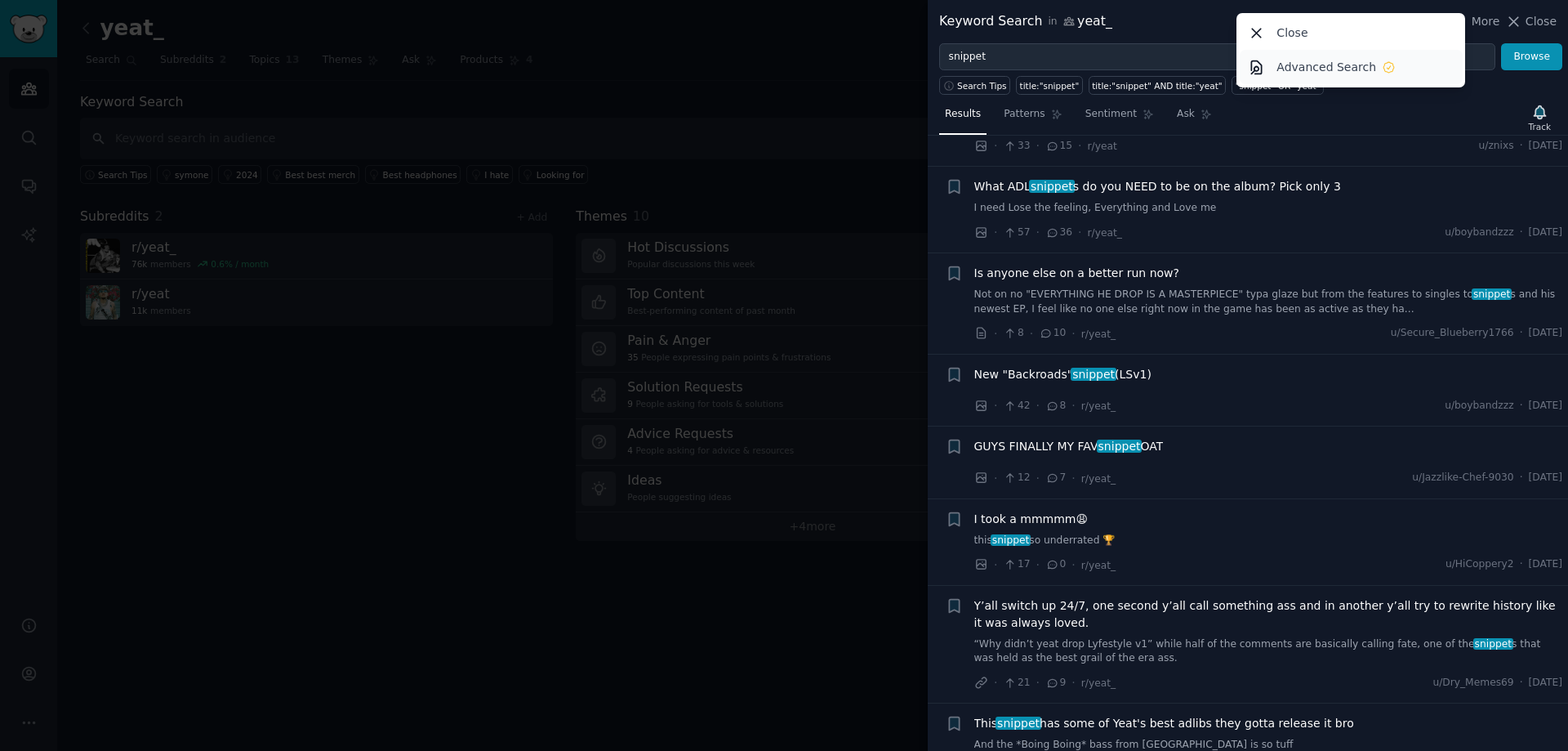
click at [1323, 66] on p "Advanced Search" at bounding box center [1326, 67] width 100 height 17
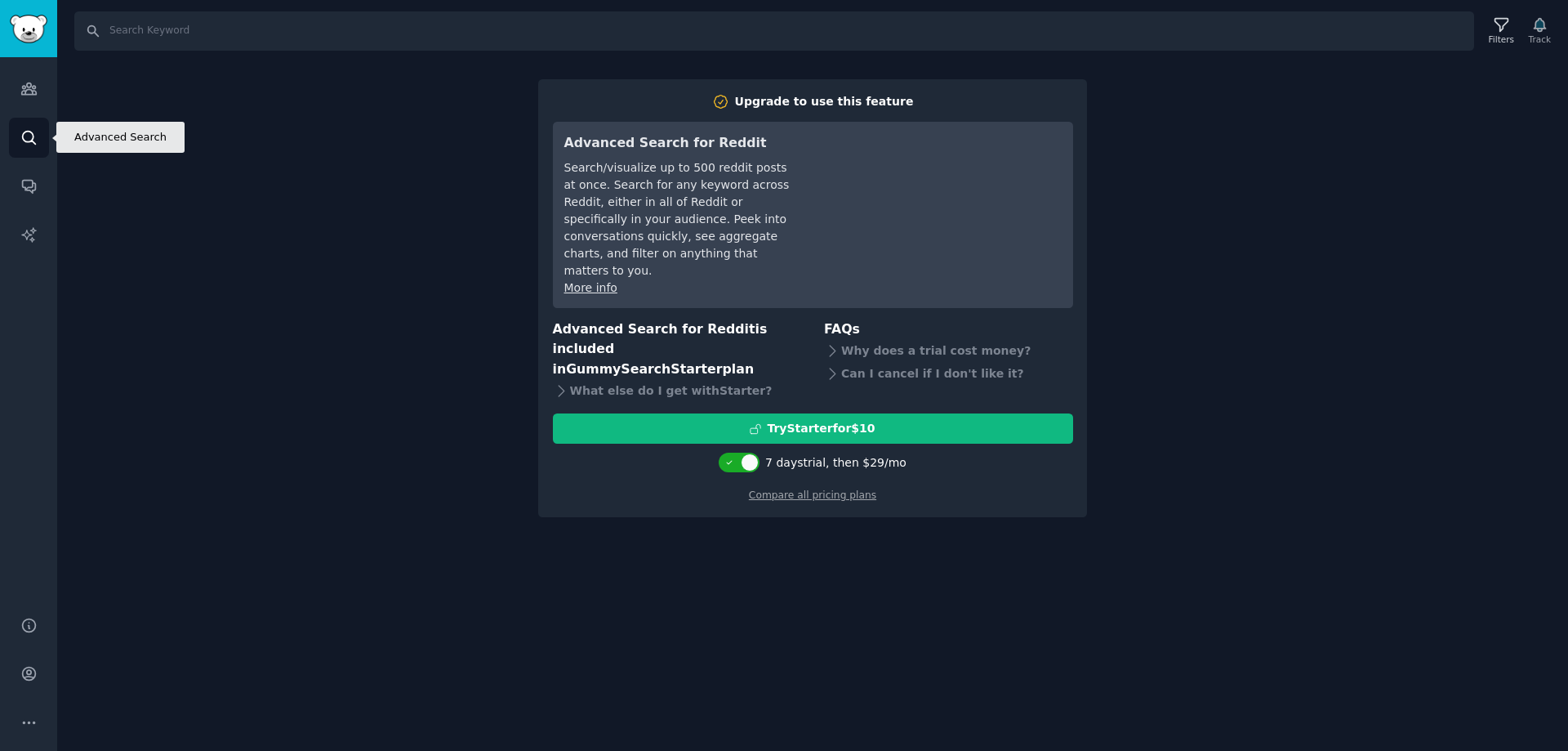
click at [31, 136] on icon "Sidebar" at bounding box center [28, 137] width 17 height 17
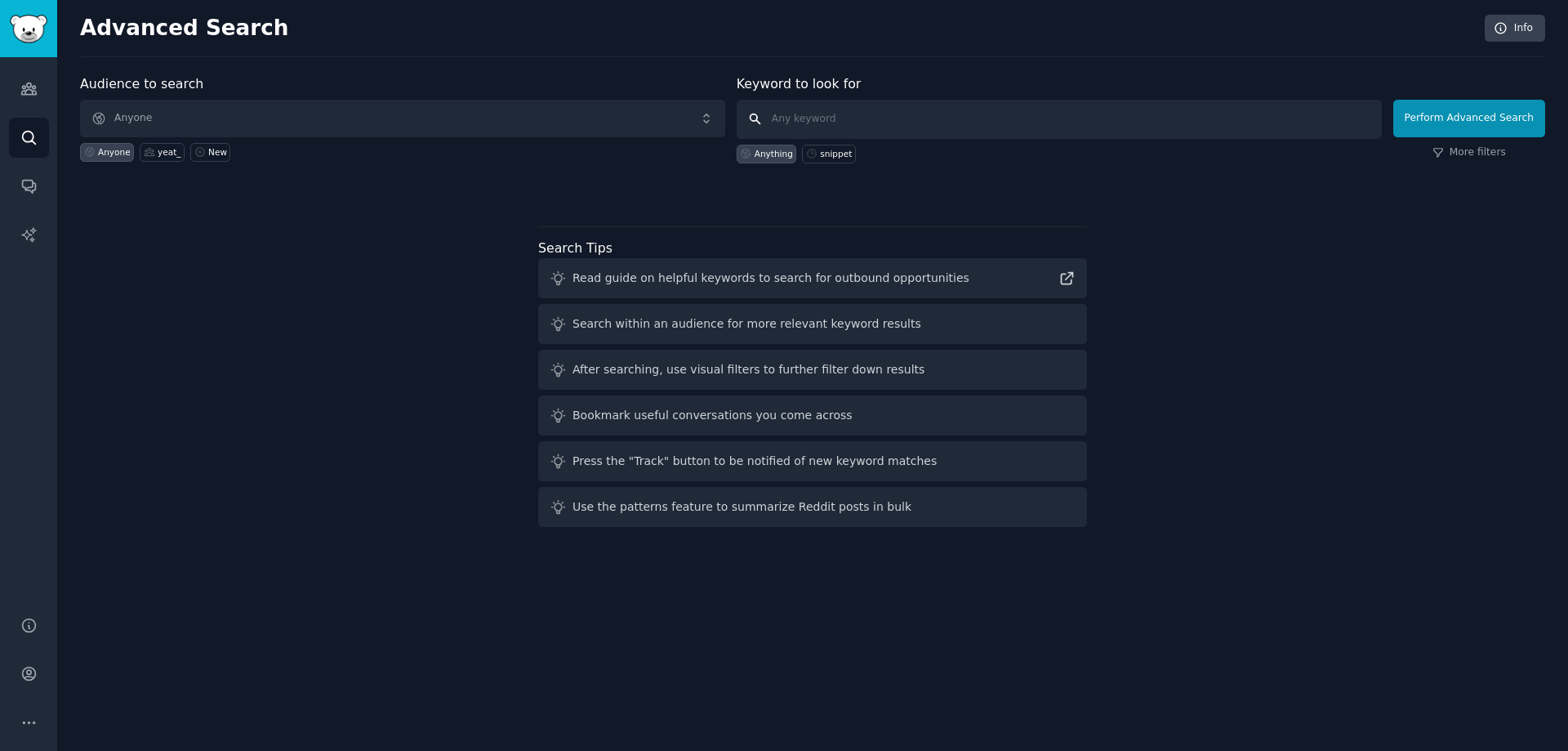
click at [823, 114] on input "text" at bounding box center [1059, 119] width 645 height 39
click at [451, 112] on span "Anyone" at bounding box center [402, 119] width 645 height 38
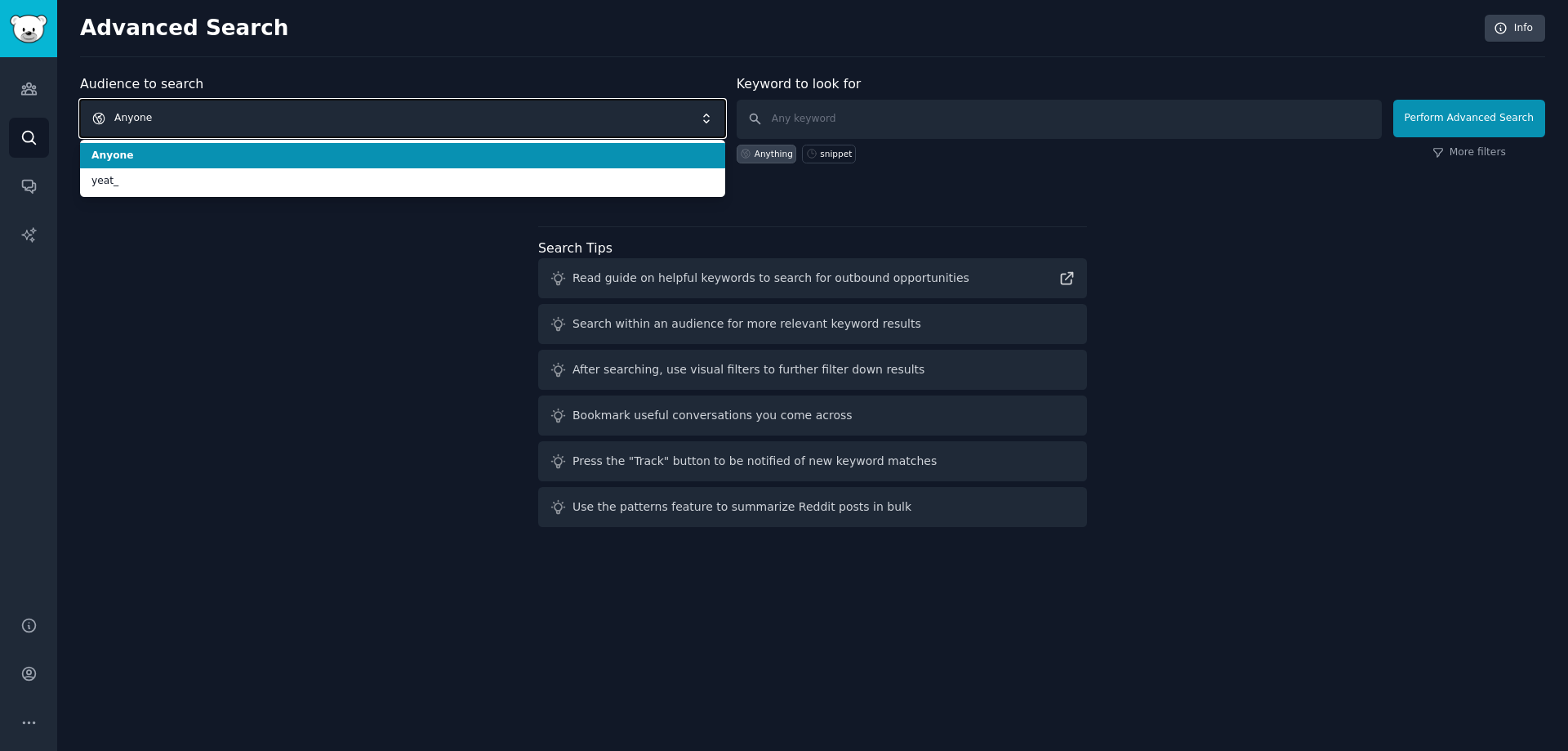
click at [454, 115] on span "Anyone" at bounding box center [402, 119] width 645 height 38
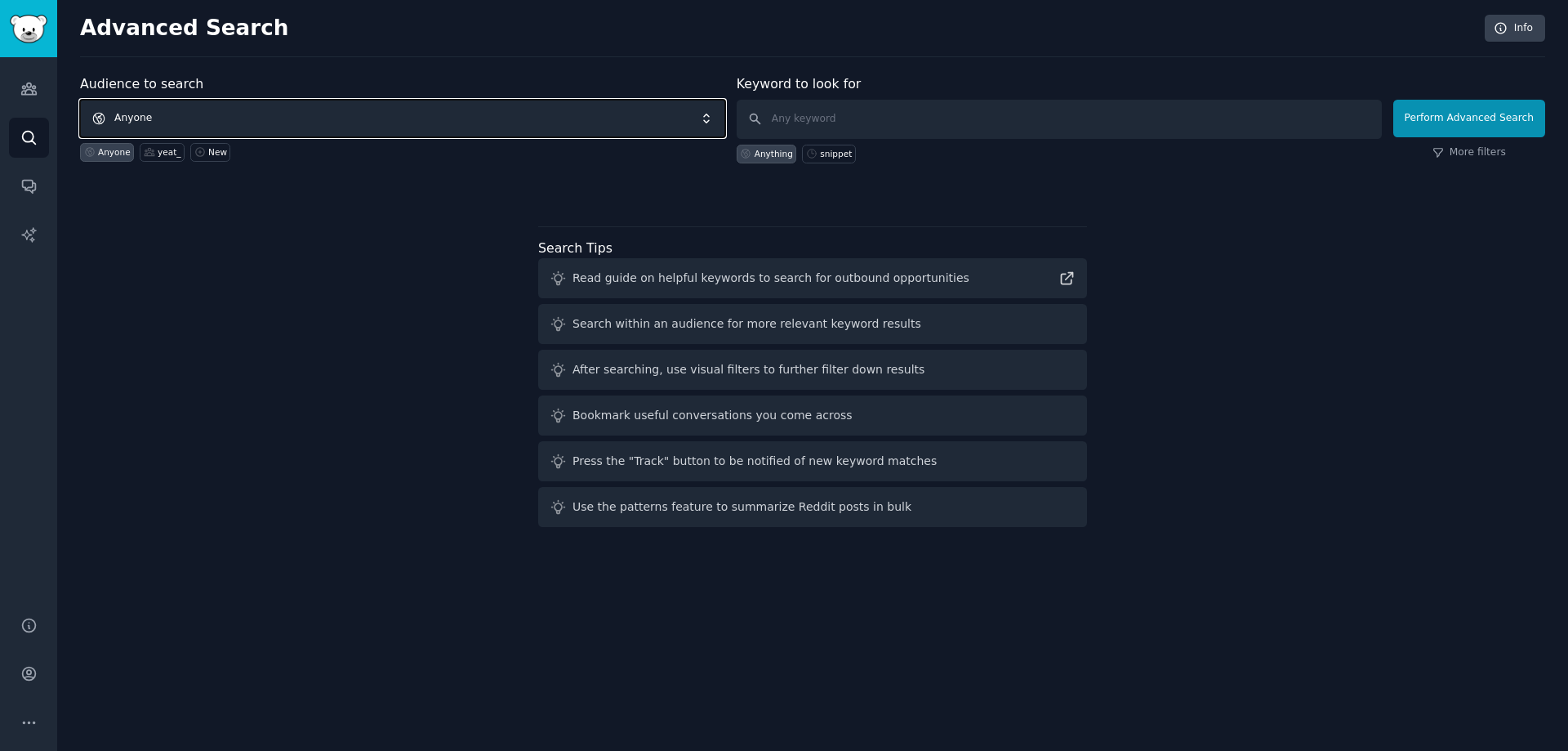
click at [454, 115] on span "Anyone" at bounding box center [402, 119] width 645 height 38
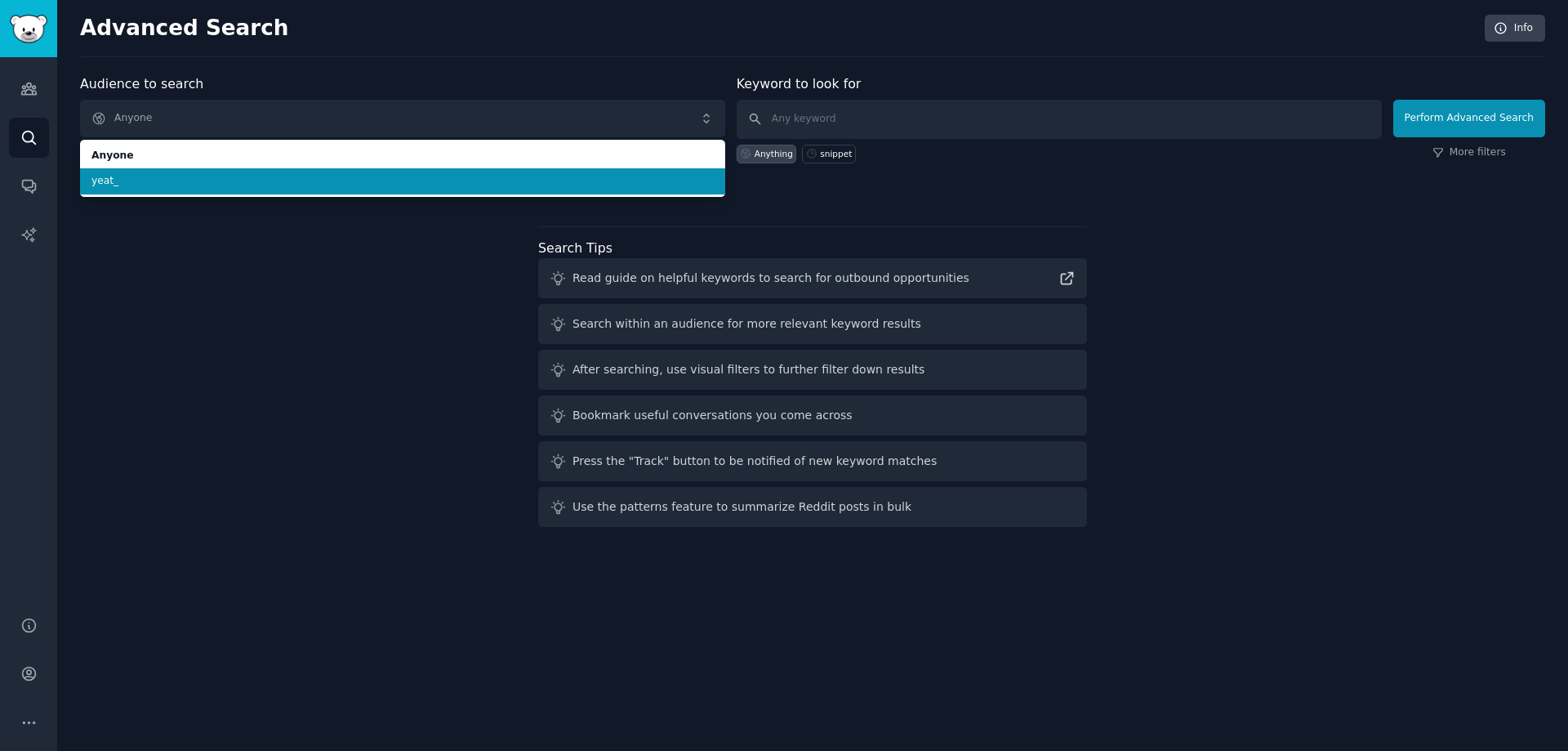
click at [237, 179] on span "yeat_" at bounding box center [403, 181] width 622 height 15
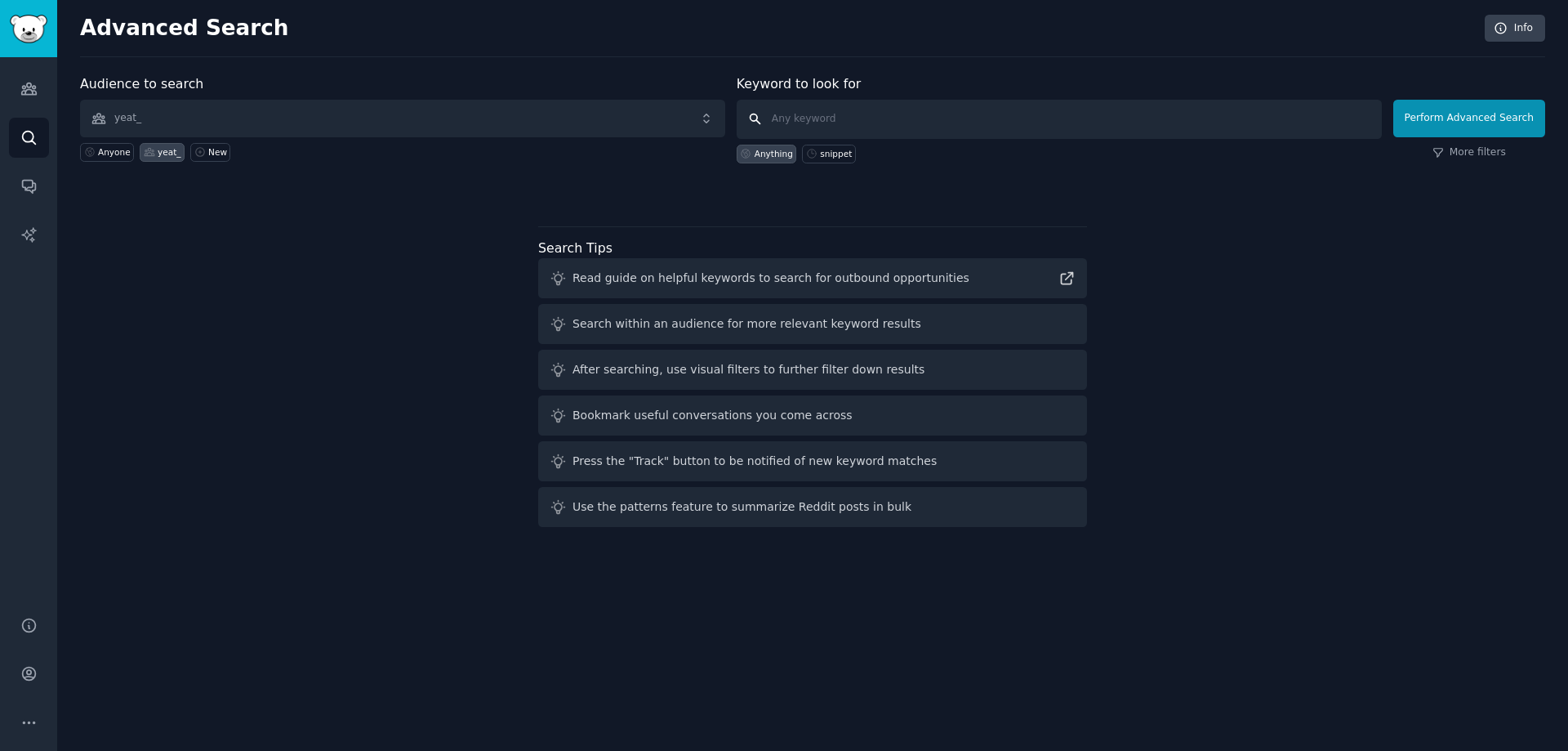
click at [845, 123] on input "text" at bounding box center [1059, 119] width 645 height 39
click at [850, 116] on input "text" at bounding box center [1059, 119] width 645 height 39
type input "s"
type input "k"
type input "live"
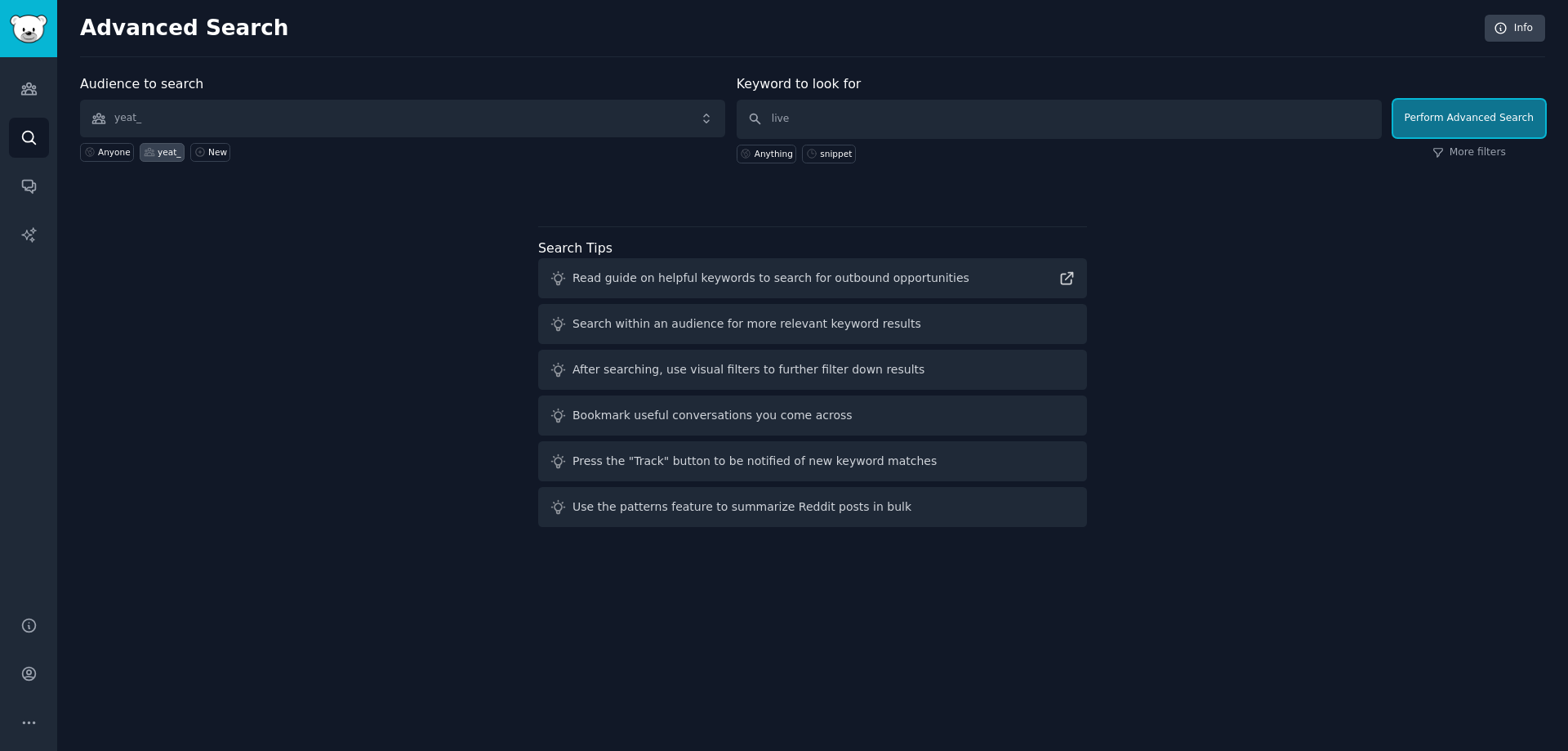
click at [1464, 115] on button "Perform Advanced Search" at bounding box center [1468, 119] width 152 height 38
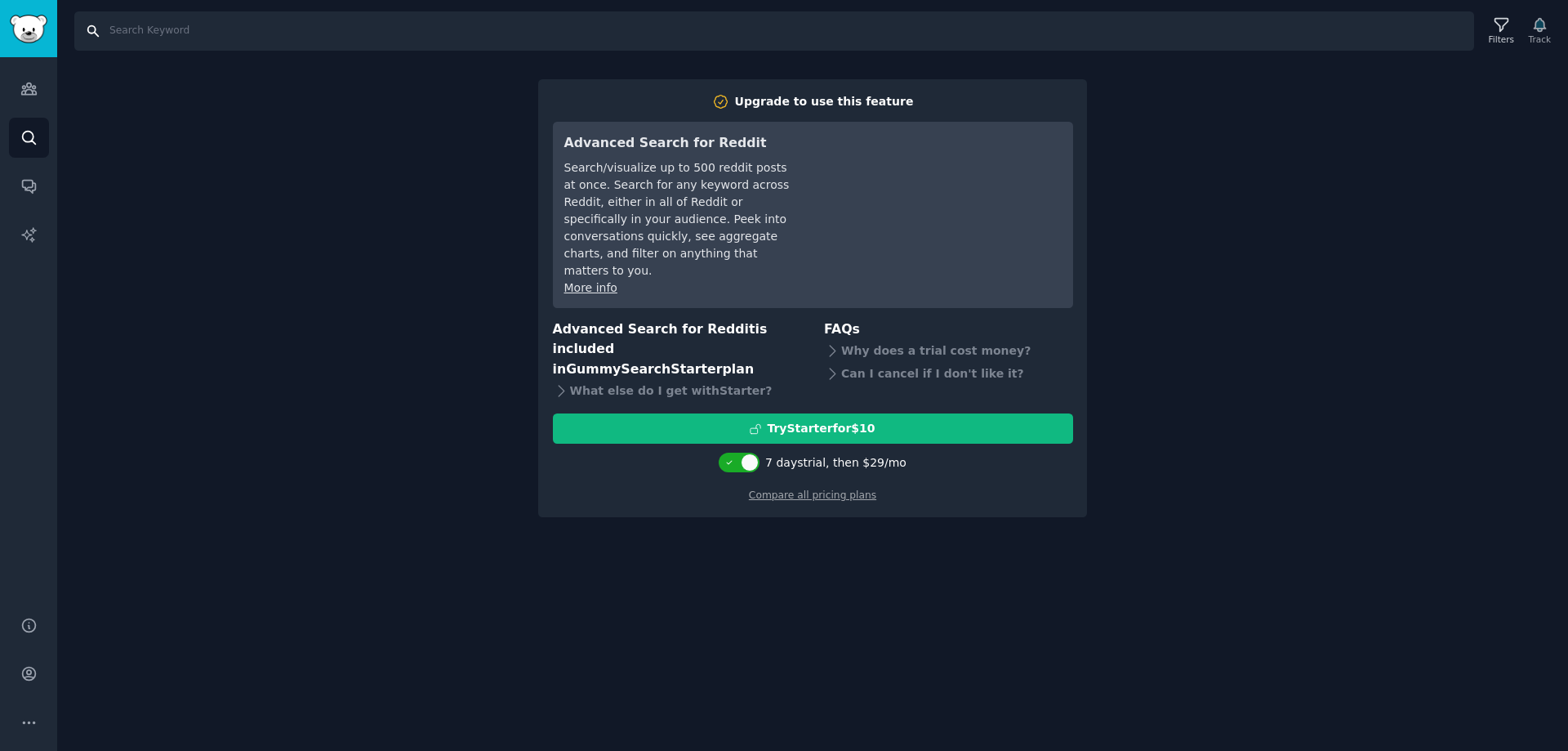
click at [286, 27] on input "Search" at bounding box center [775, 30] width 1400 height 39
type input "snippet"
click at [25, 95] on icon "Sidebar" at bounding box center [28, 89] width 15 height 11
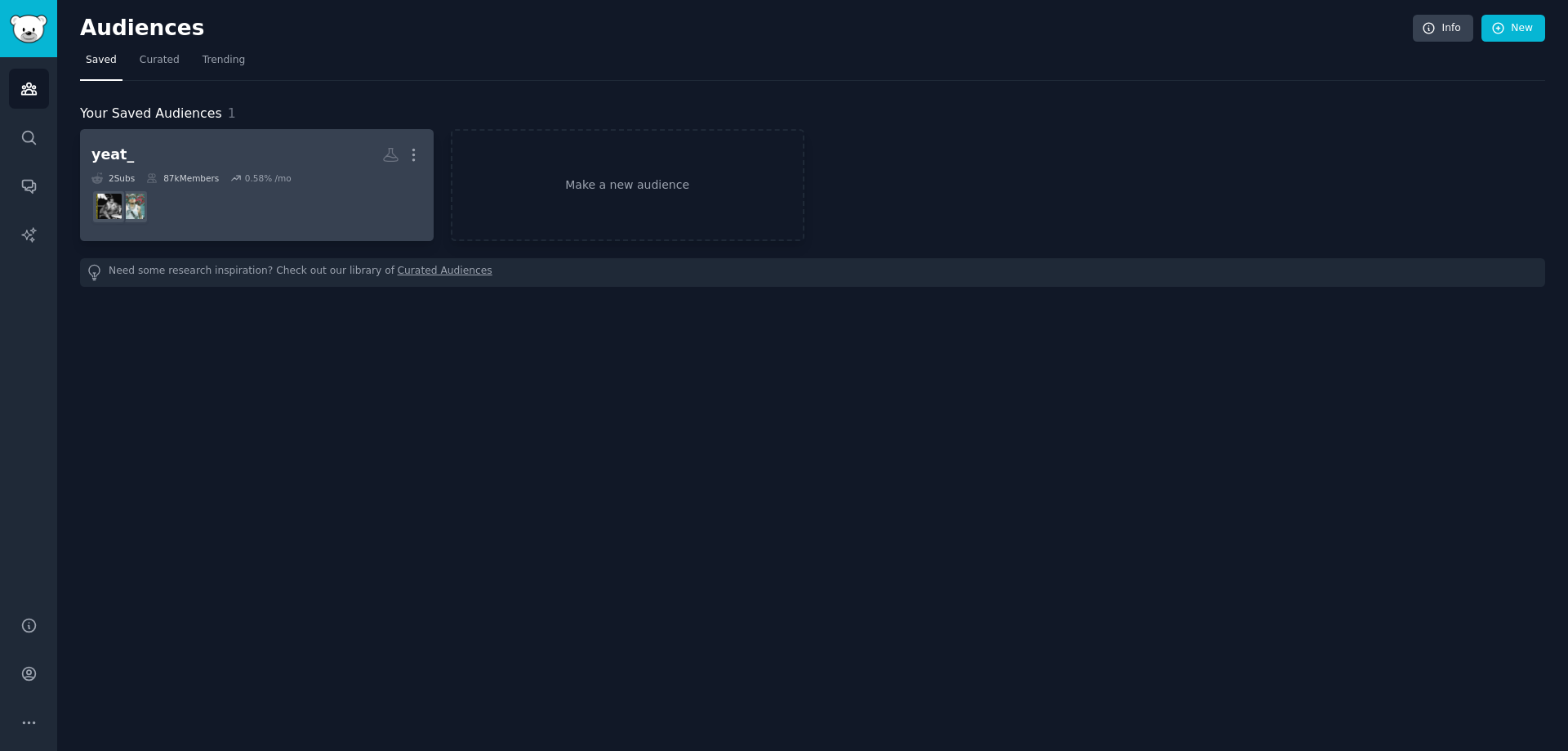
click at [257, 165] on h2 "yeat_ More" at bounding box center [257, 155] width 331 height 29
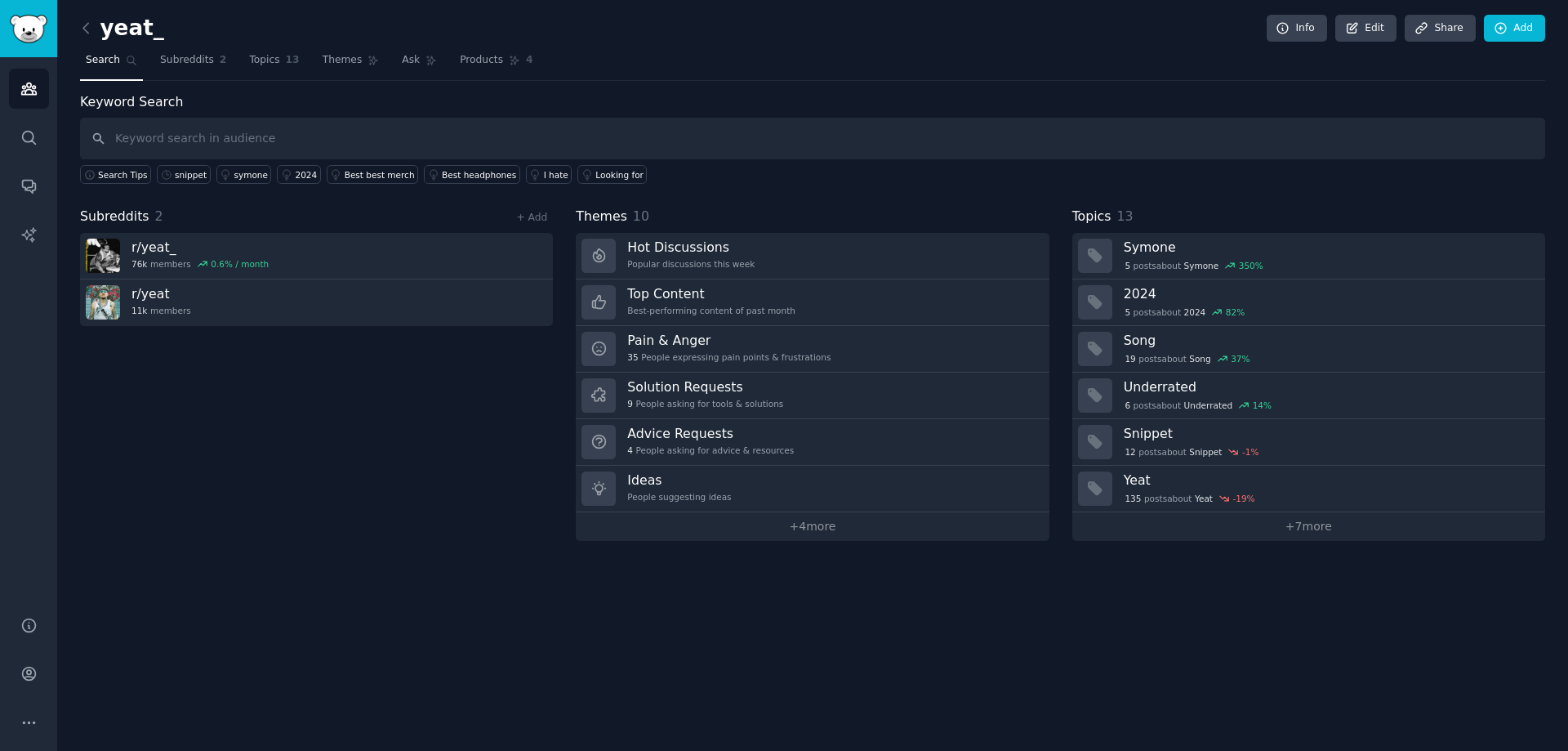
click at [233, 132] on input "text" at bounding box center [811, 139] width 1464 height 42
type input "snippet"
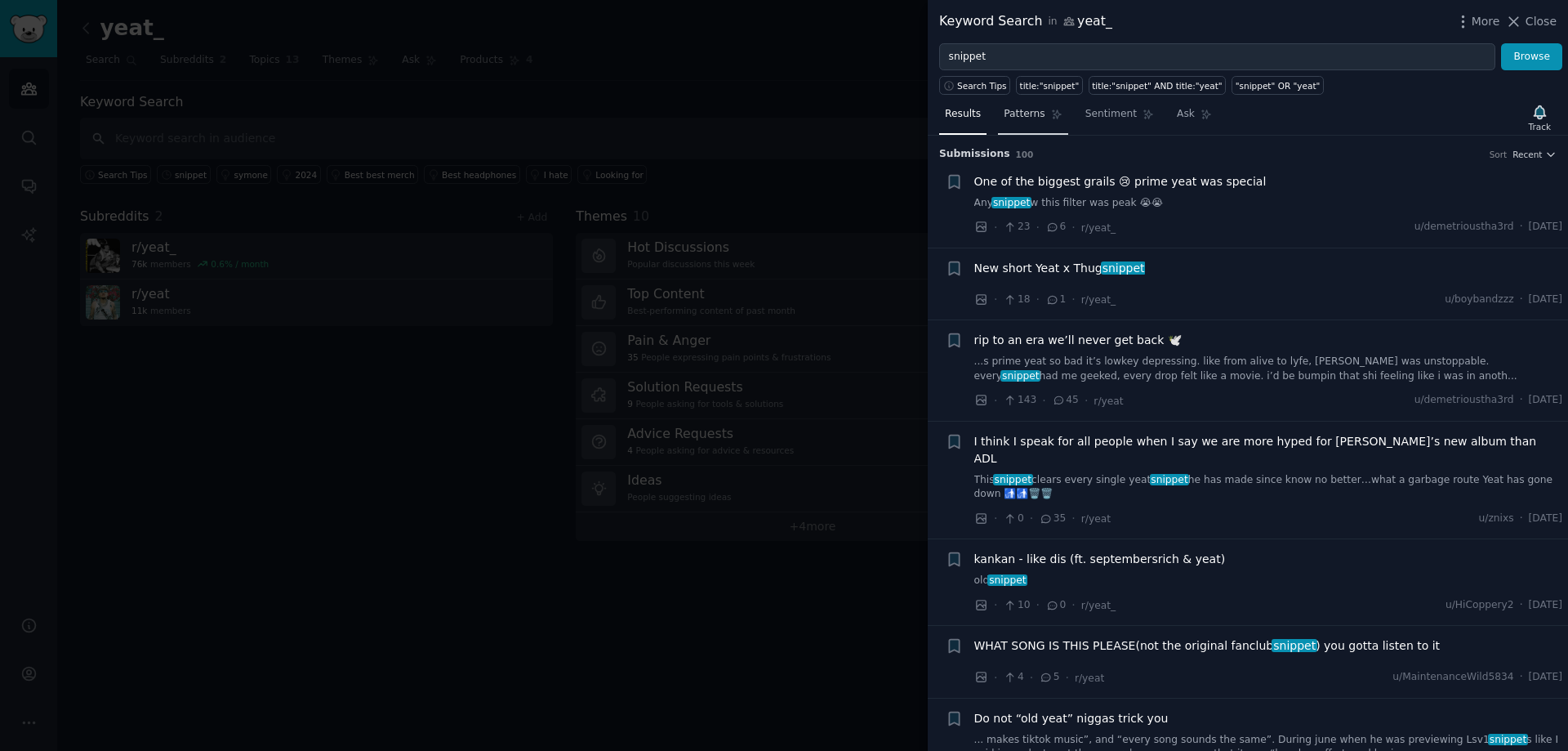
click at [1037, 115] on link "Patterns" at bounding box center [1033, 119] width 70 height 34
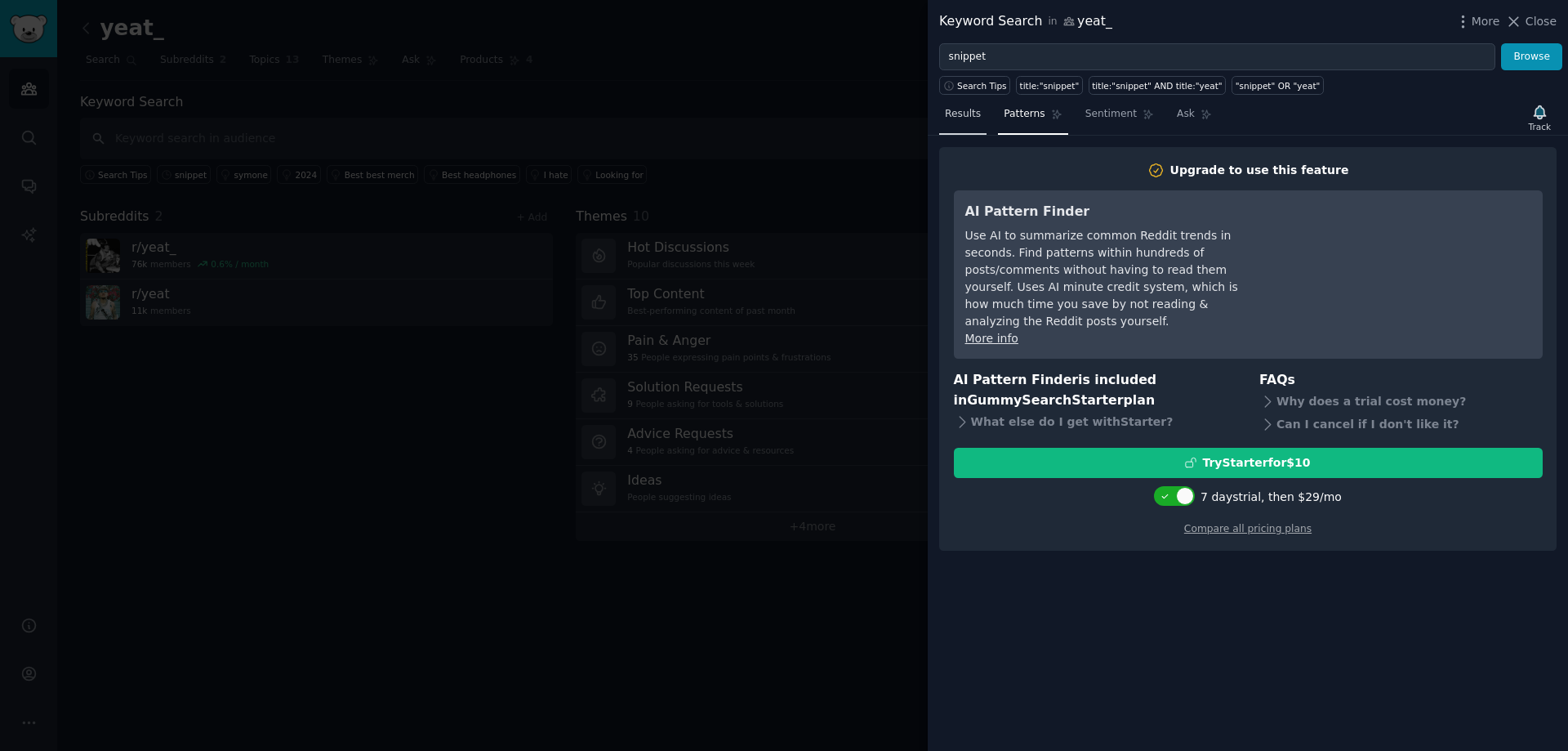
click at [974, 116] on span "Results" at bounding box center [963, 114] width 36 height 15
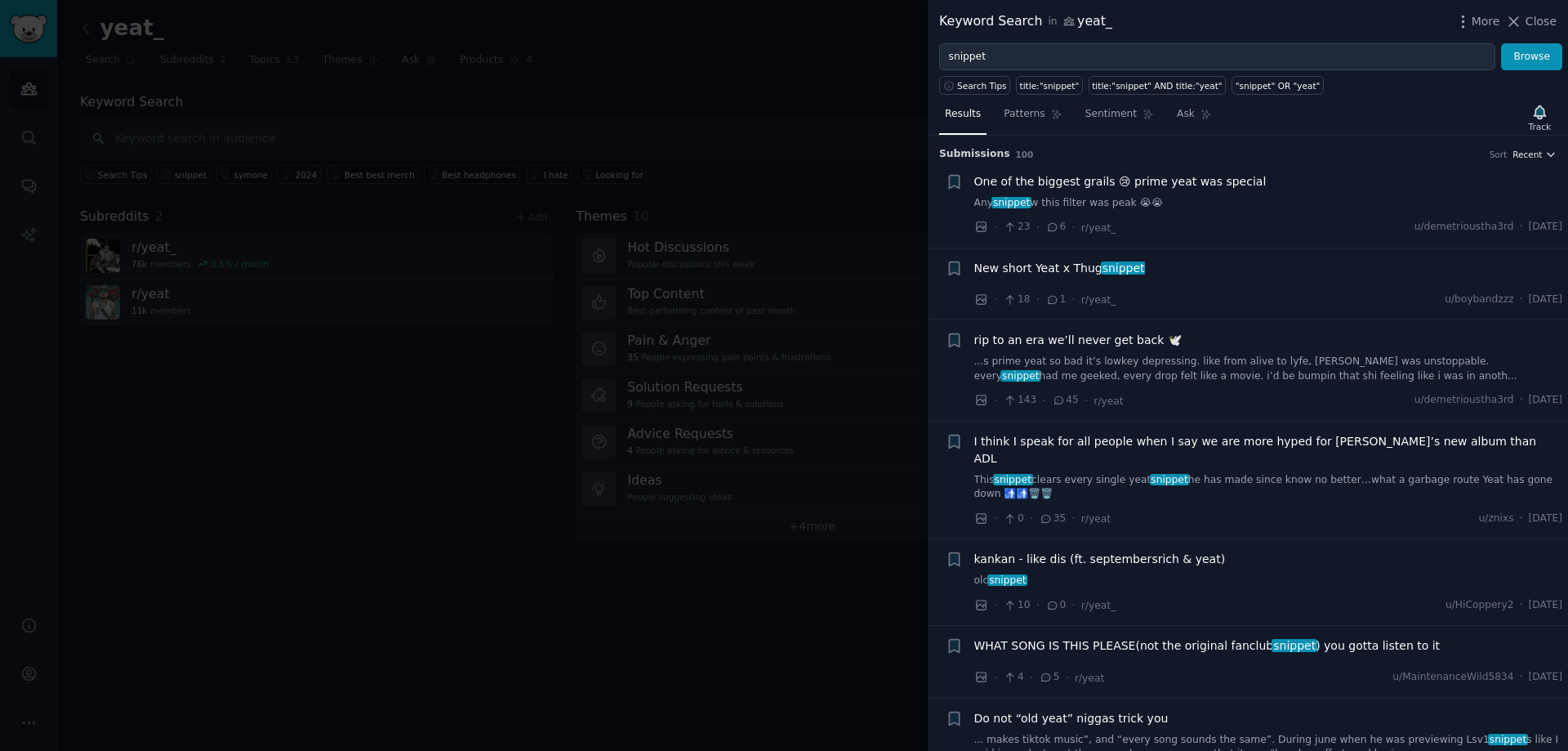
click at [1518, 153] on span "Recent" at bounding box center [1526, 154] width 29 height 11
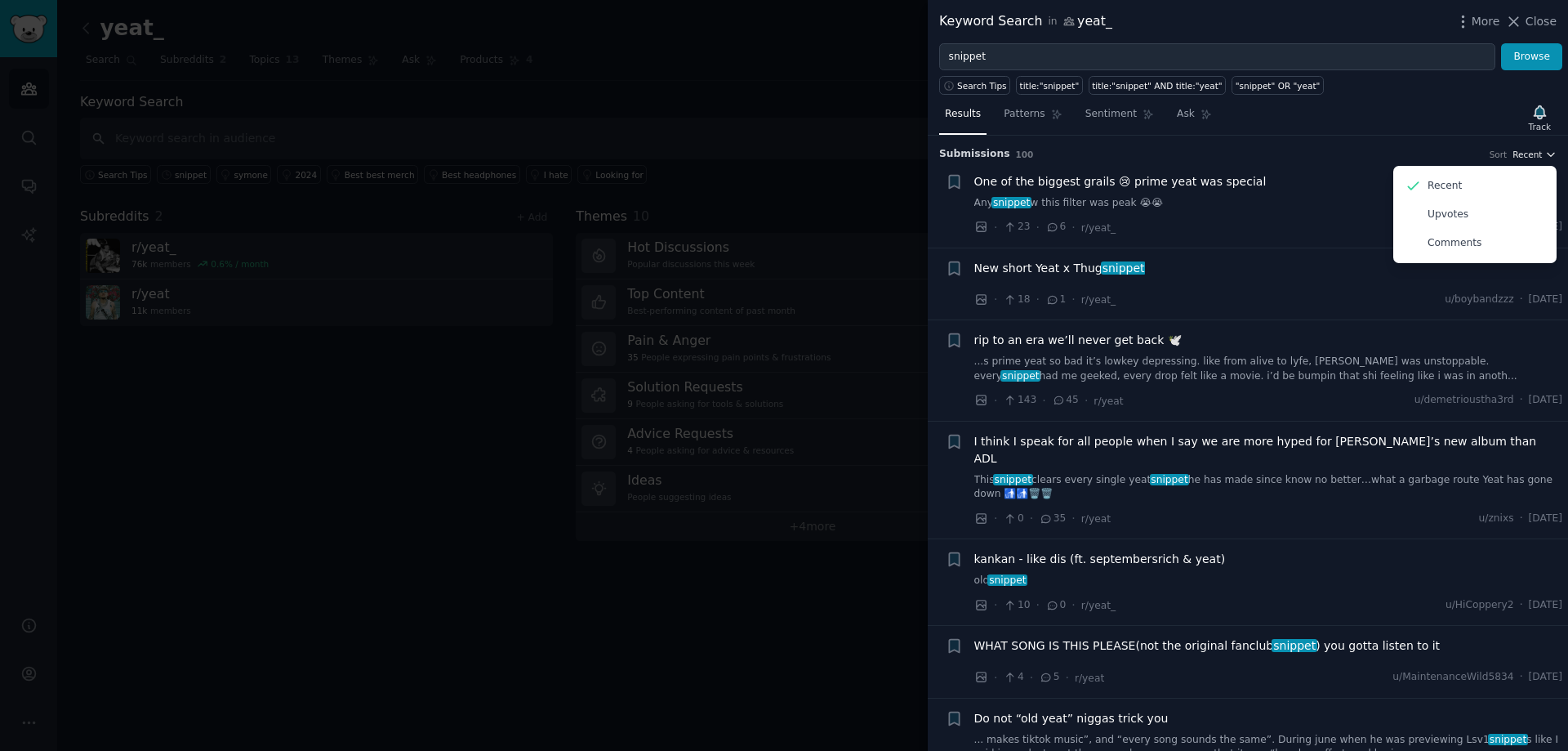
click at [1518, 153] on span "Recent" at bounding box center [1526, 154] width 29 height 11
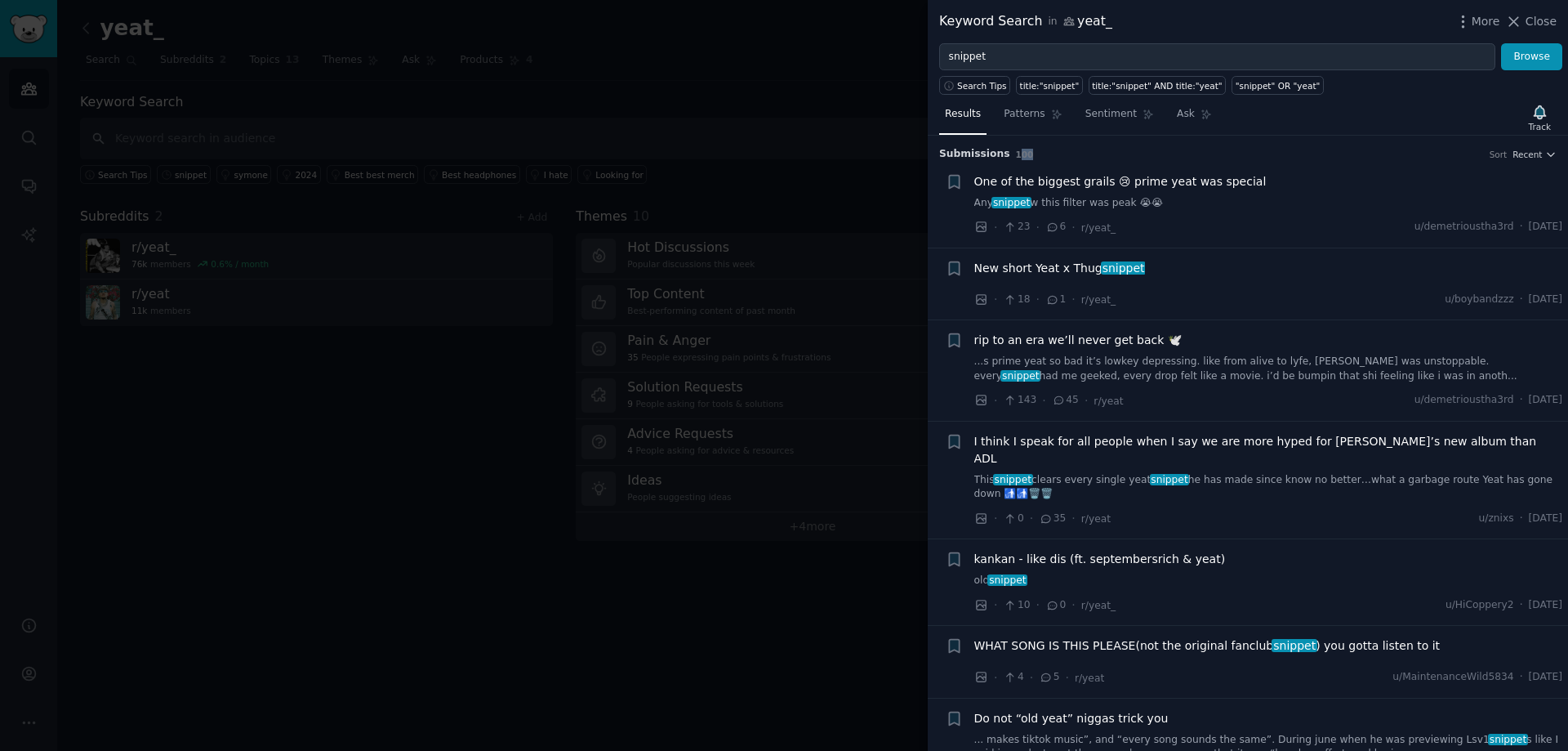
drag, startPoint x: 1003, startPoint y: 153, endPoint x: 1016, endPoint y: 153, distance: 13.0
click at [1016, 153] on h3 "Submission s 100 Sort Recent" at bounding box center [1247, 154] width 617 height 15
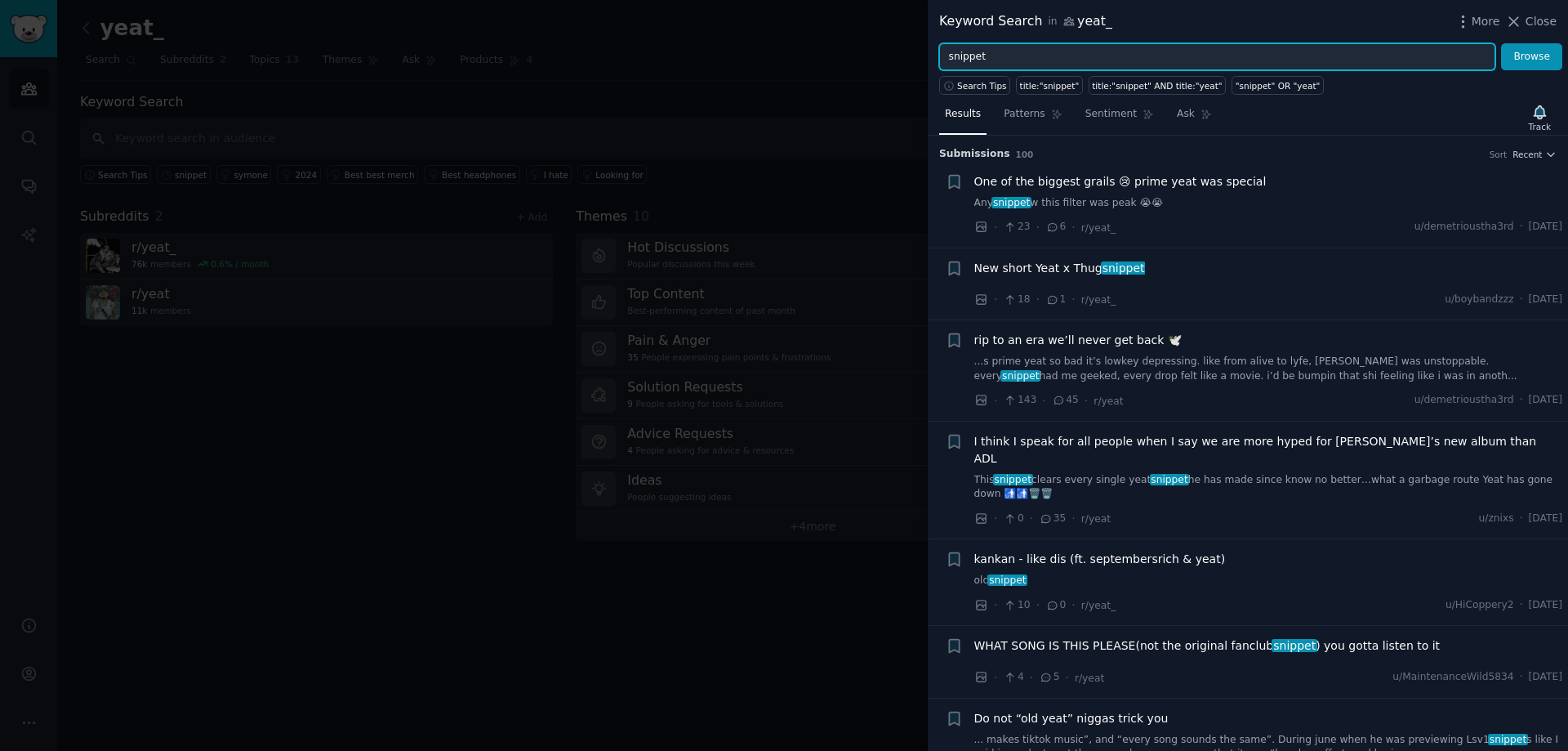
click at [1030, 53] on input "snippet" at bounding box center [1217, 57] width 556 height 28
drag, startPoint x: 923, startPoint y: 58, endPoint x: 914, endPoint y: 57, distance: 9.1
click at [918, 58] on div "Keyword Search in yeat_ More Close snippet Browse Search Tips title:"snippet" t…" at bounding box center [784, 375] width 1568 height 751
click at [968, 55] on input "liv" at bounding box center [1217, 57] width 556 height 28
type input "live"
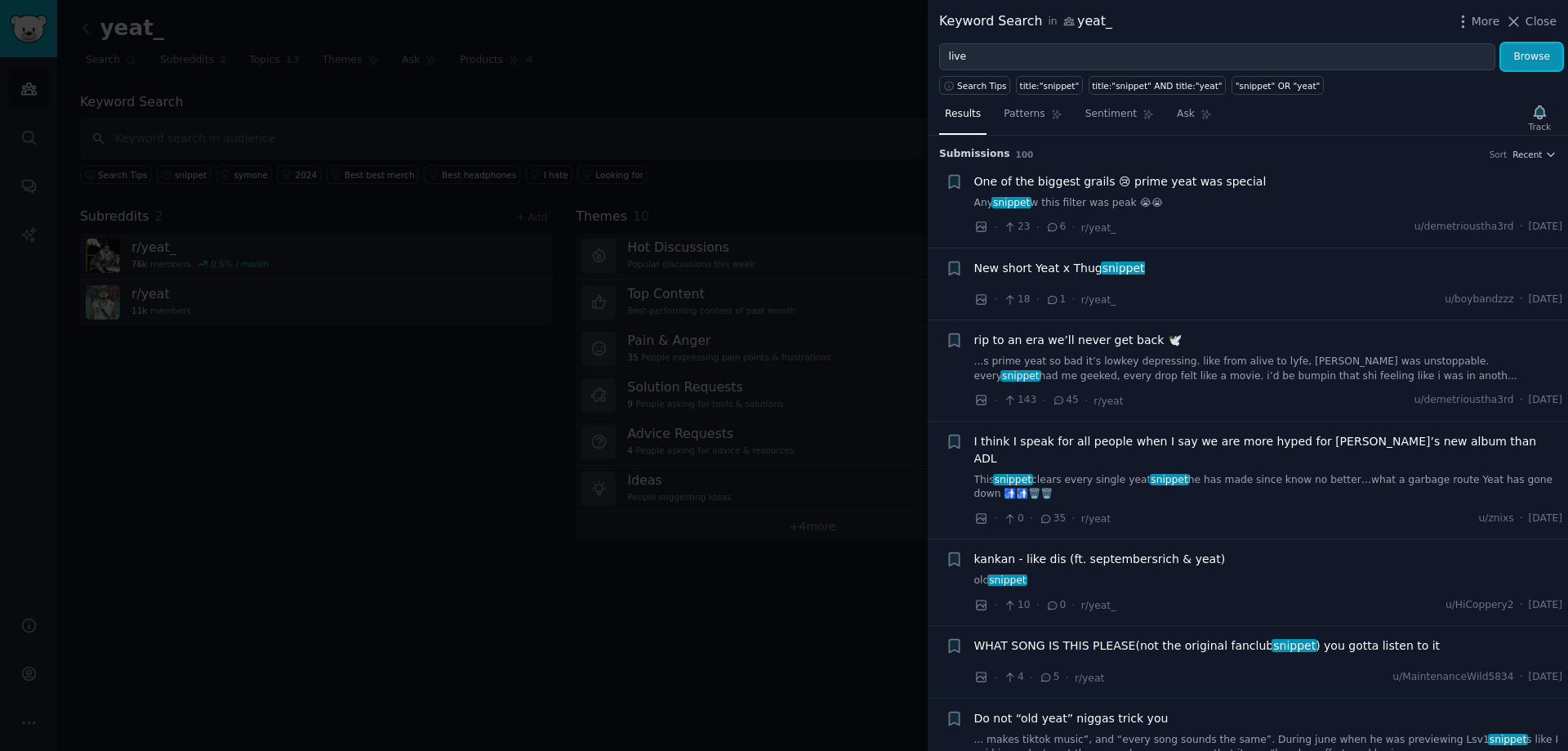
click at [1518, 62] on button "Browse" at bounding box center [1530, 57] width 61 height 28
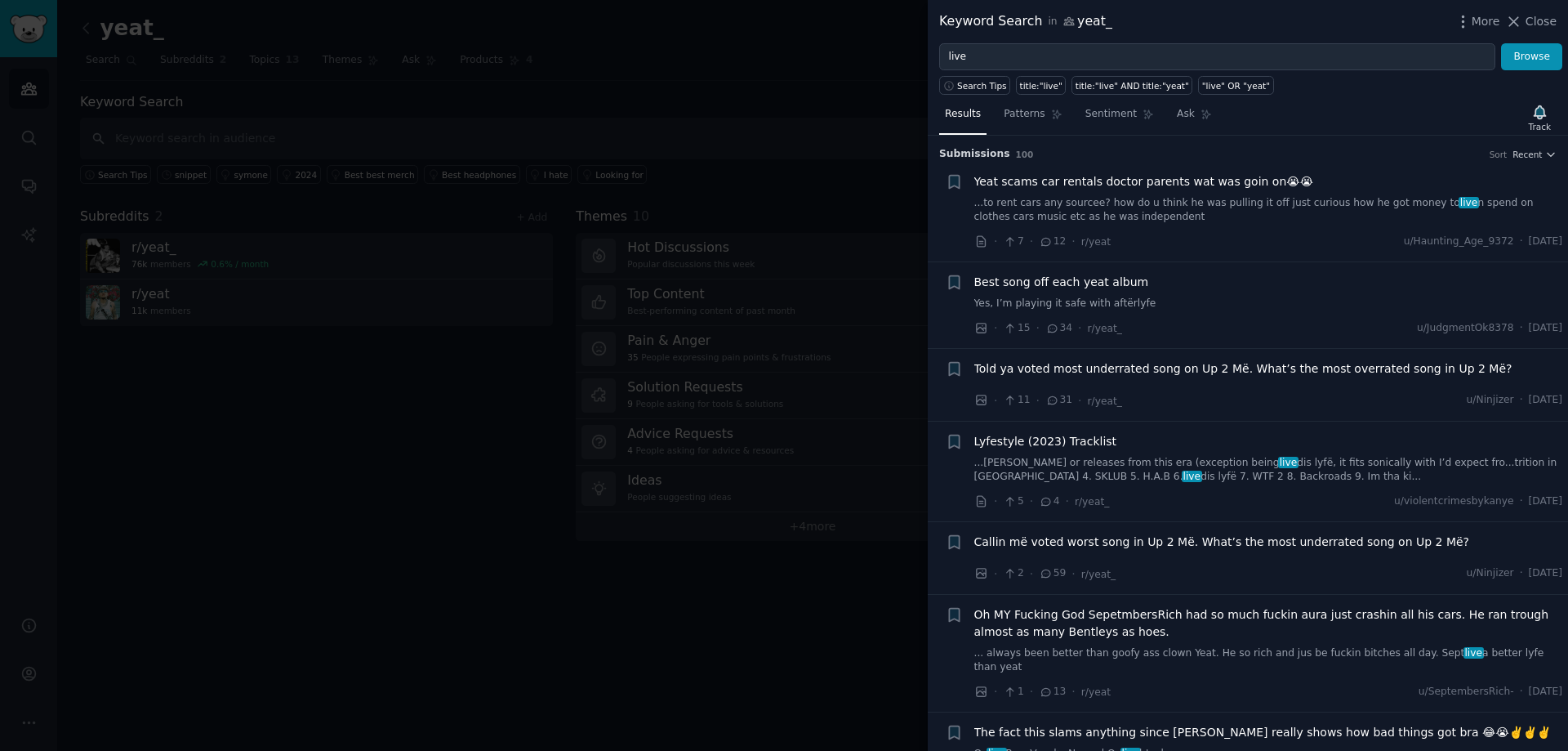
click at [1474, 11] on div "More Close" at bounding box center [1505, 21] width 102 height 20
click at [1534, 14] on span "Close" at bounding box center [1540, 21] width 31 height 17
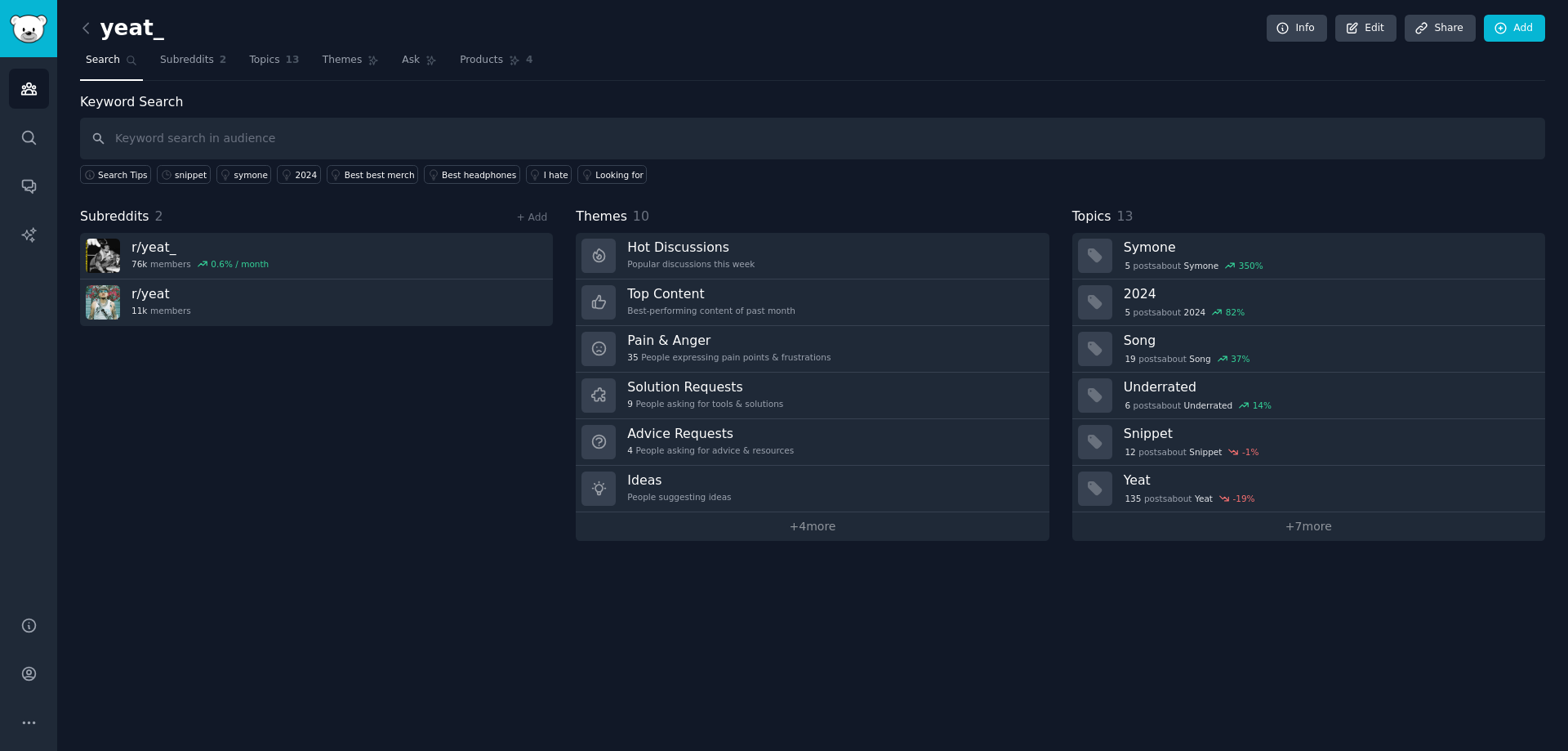
click at [10, 274] on div "Audiences Search Conversations AI Reports" at bounding box center [28, 326] width 57 height 540
click at [290, 154] on input "text" at bounding box center [811, 139] width 1464 height 42
type input "2021"
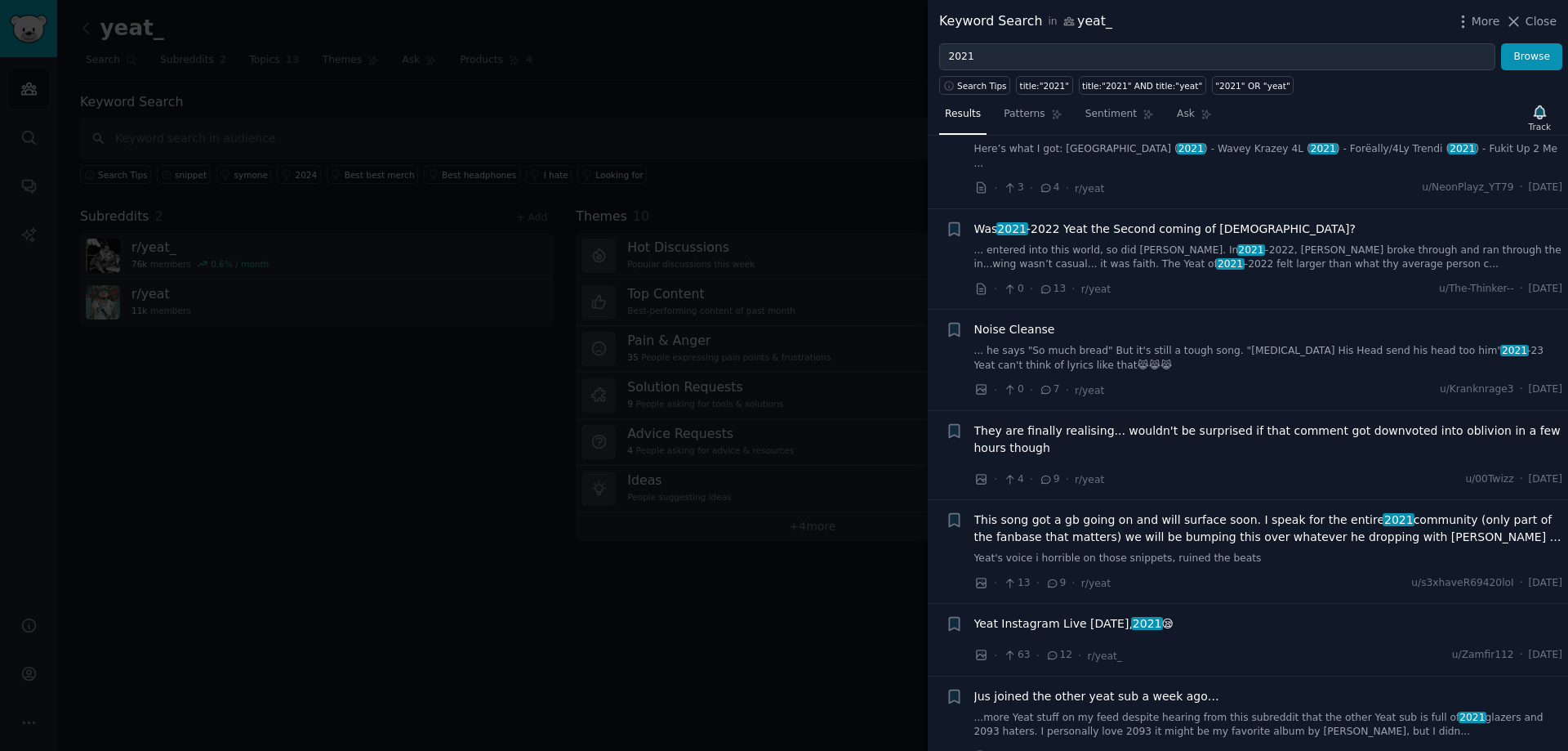
scroll to position [8708, 0]
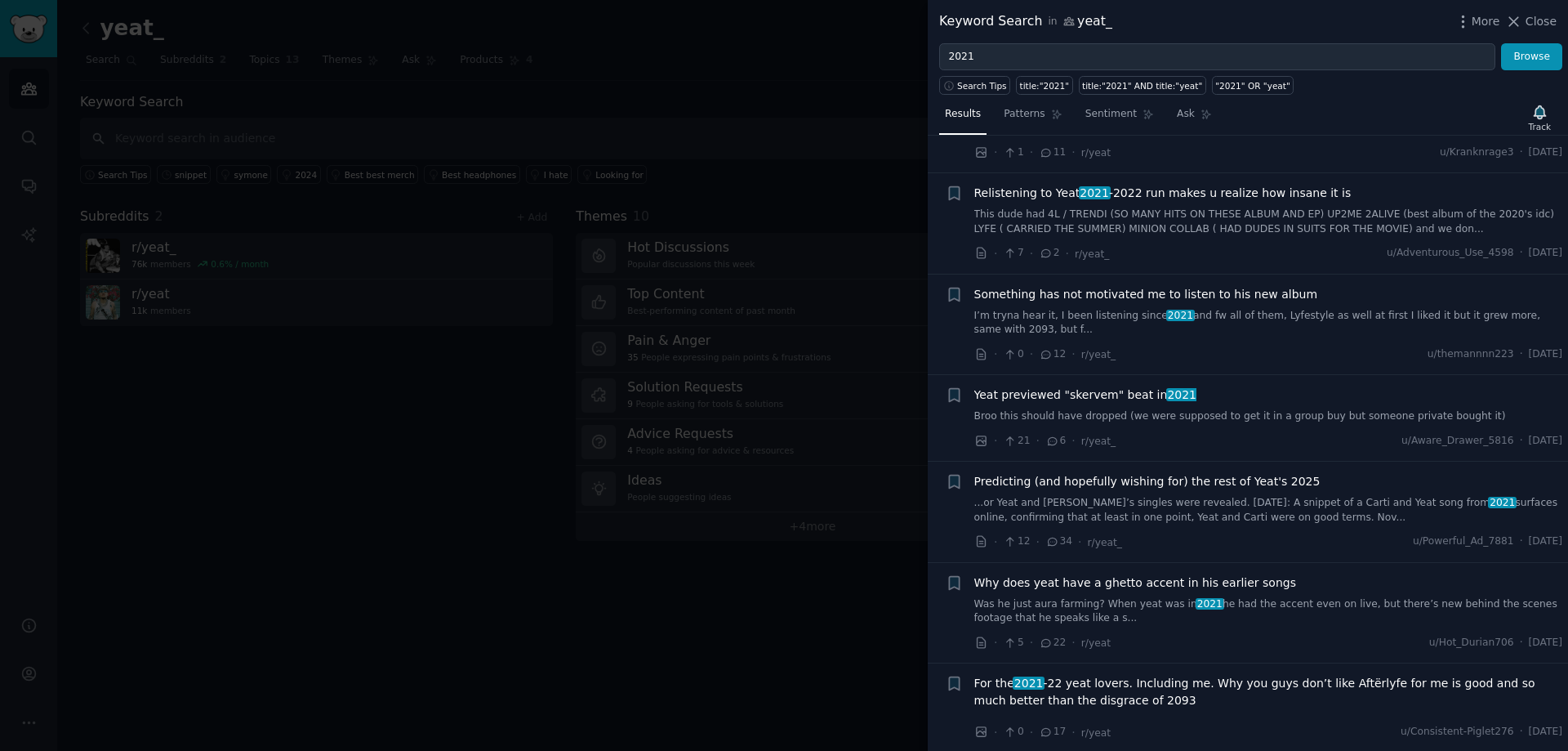
click at [269, 528] on div at bounding box center [784, 375] width 1568 height 751
